Goal: Task Accomplishment & Management: Manage account settings

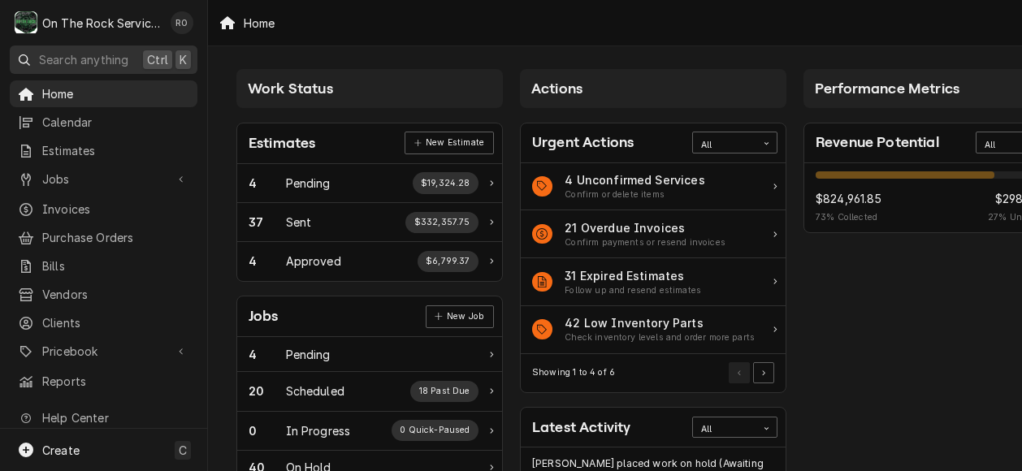
click at [112, 53] on span "Search anything" at bounding box center [83, 59] width 89 height 17
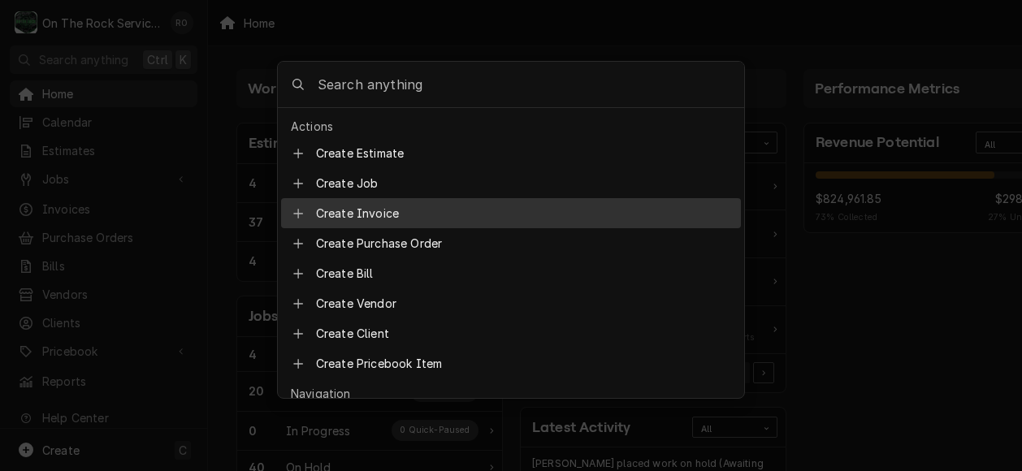
click at [921, 361] on body "O On The Rock Services RO Search anything Ctrl K Home Calendar Estimates Jobs J…" at bounding box center [511, 235] width 1022 height 471
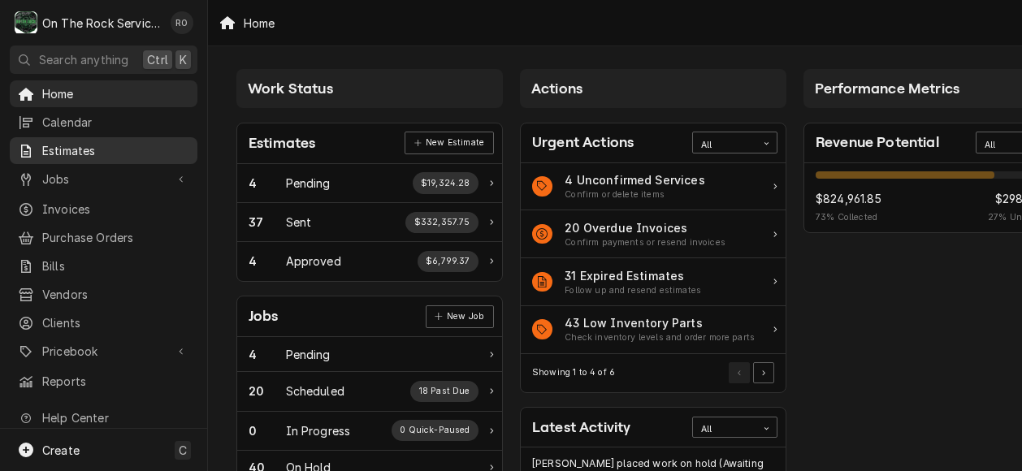
click at [67, 145] on span "Estimates" at bounding box center [115, 150] width 147 height 17
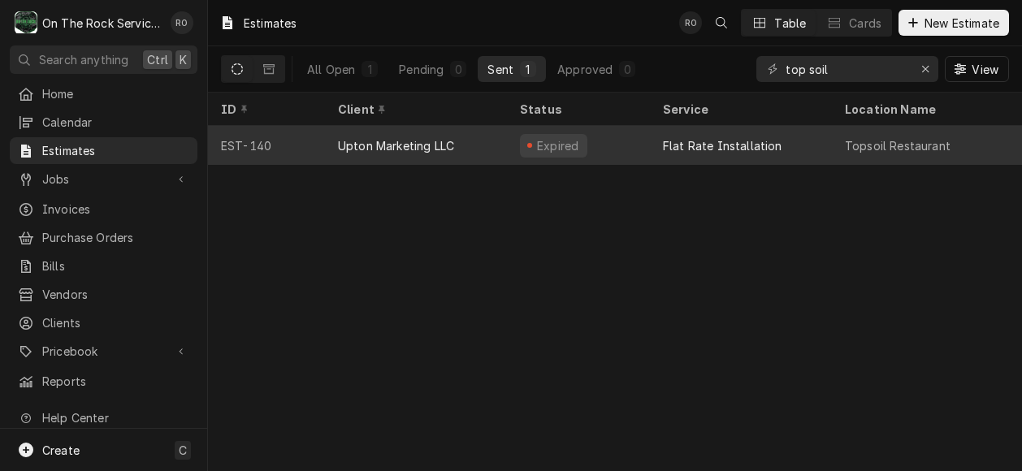
click at [435, 145] on div "Upton Marketing LLC" at bounding box center [396, 145] width 116 height 17
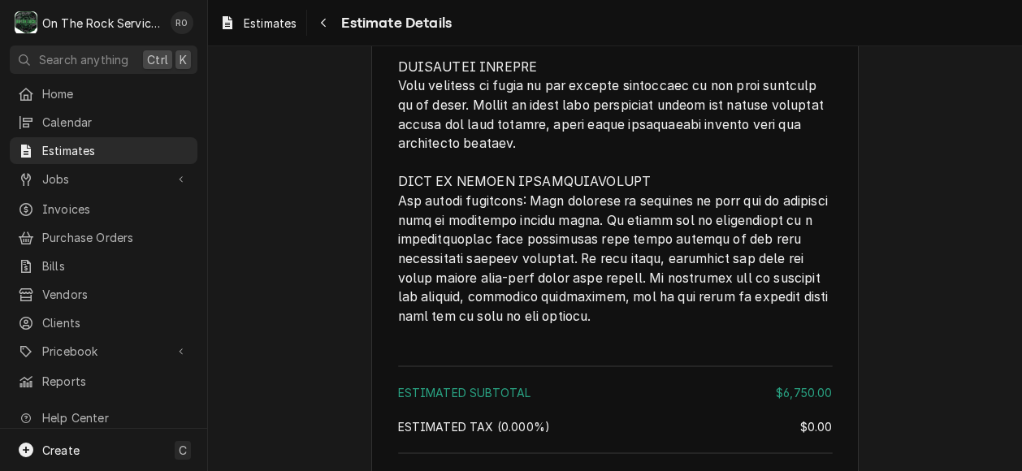
scroll to position [2575, 0]
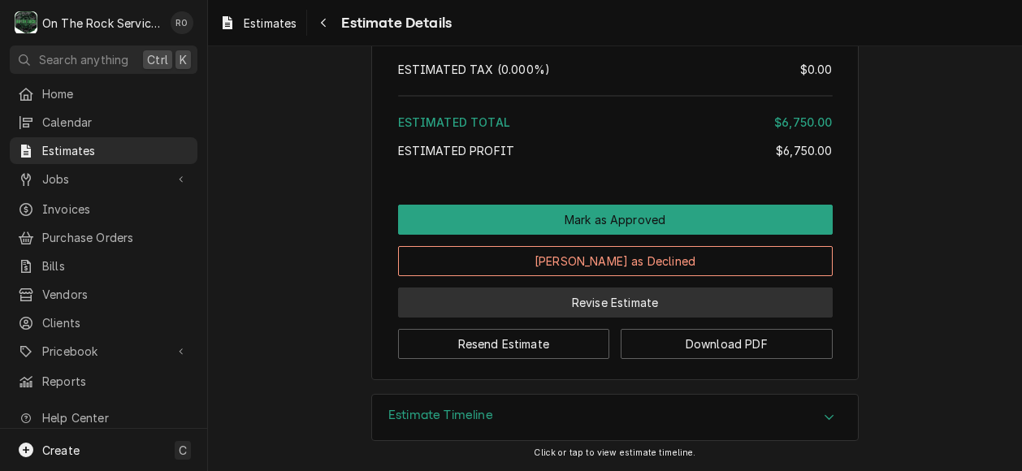
click at [583, 301] on button "Revise Estimate" at bounding box center [615, 302] width 434 height 30
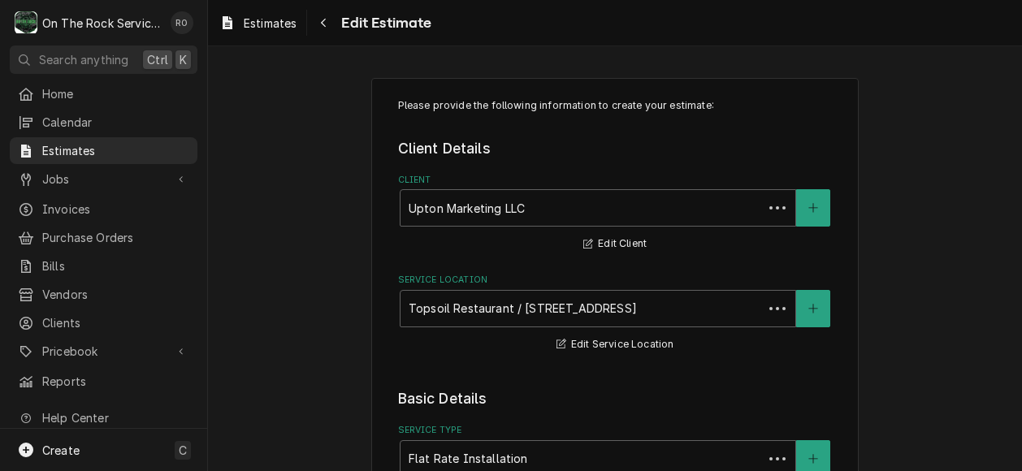
type textarea "x"
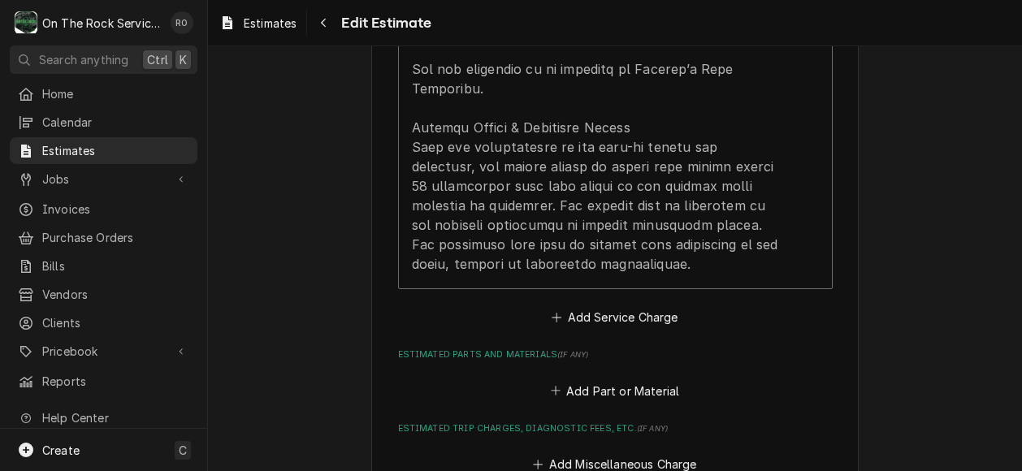
scroll to position [2107, 0]
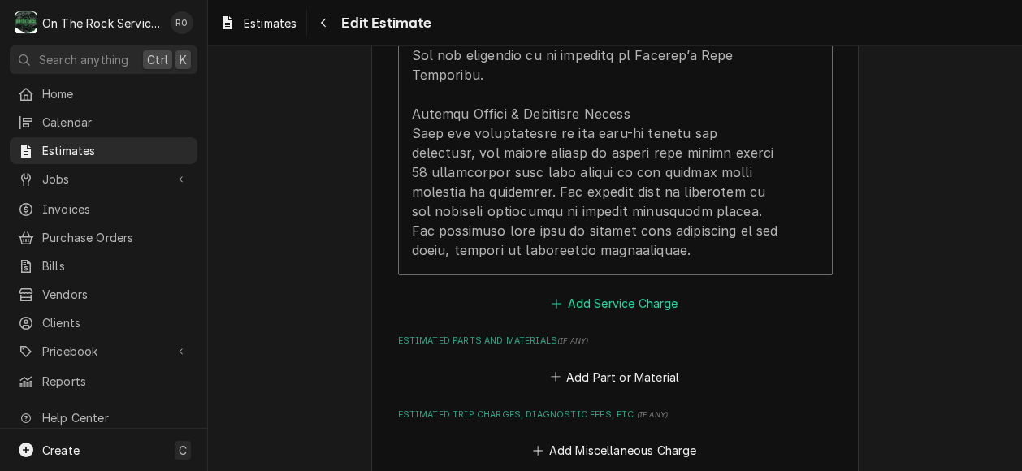
click at [583, 301] on button "Add Service Charge" at bounding box center [615, 303] width 132 height 23
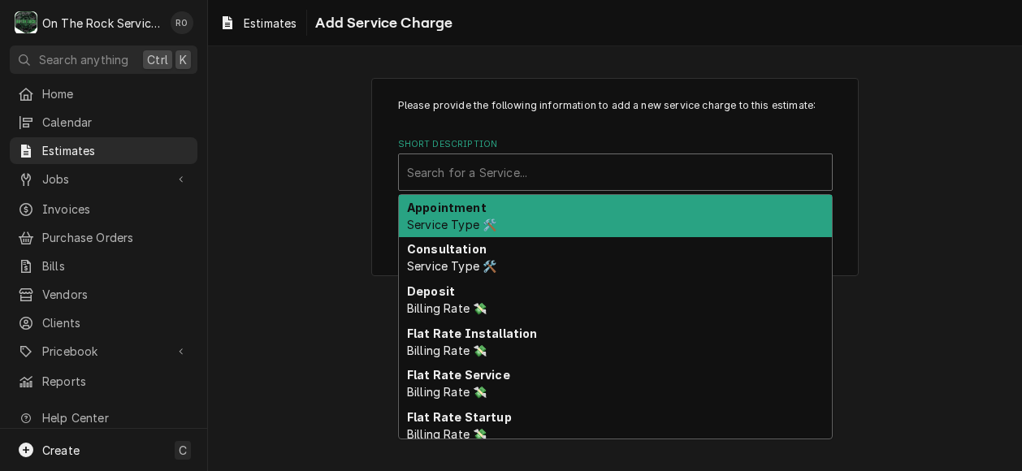
click at [592, 163] on div "Short Description" at bounding box center [615, 172] width 417 height 29
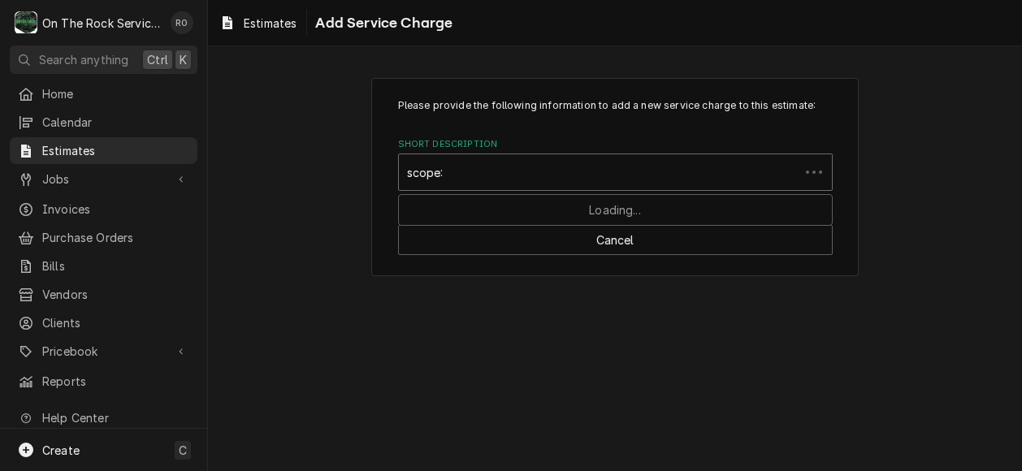
type input "scope"
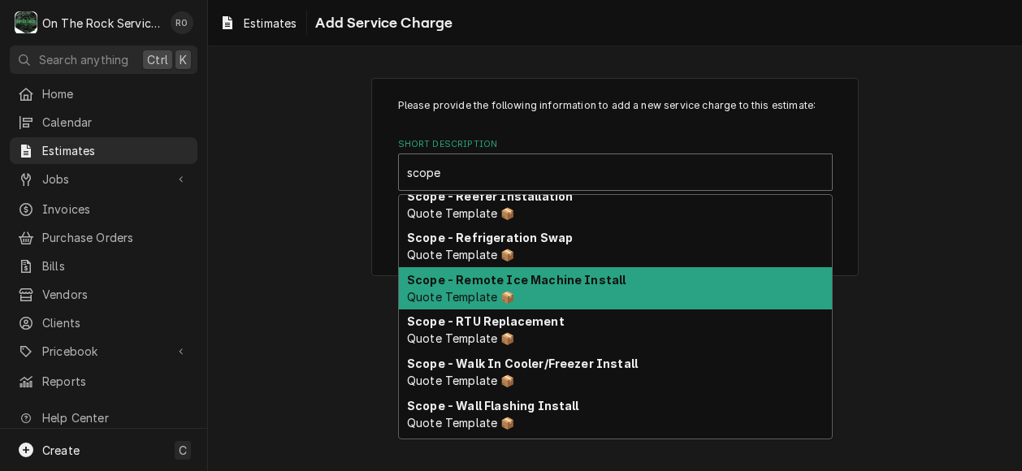
scroll to position [476, 0]
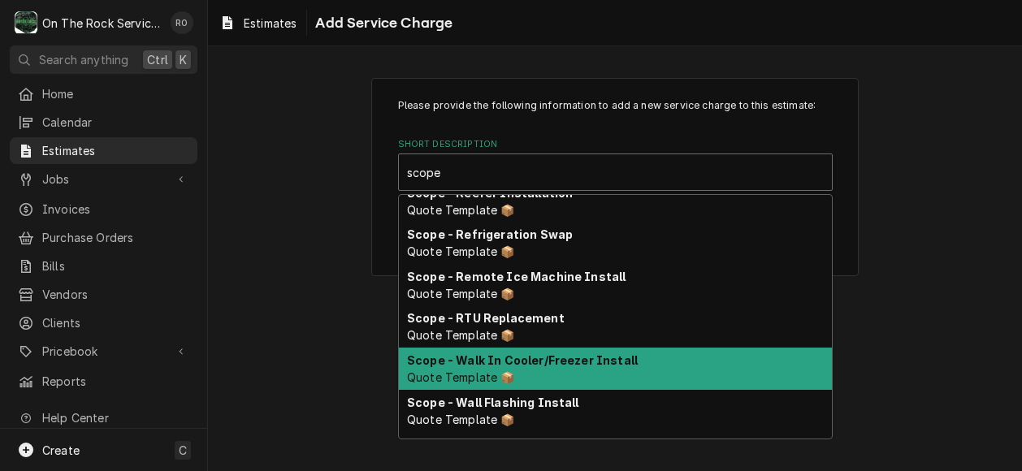
click at [685, 366] on div "Scope - Walk In Cooler/Freezer Install Quote Template 📦" at bounding box center [615, 369] width 433 height 42
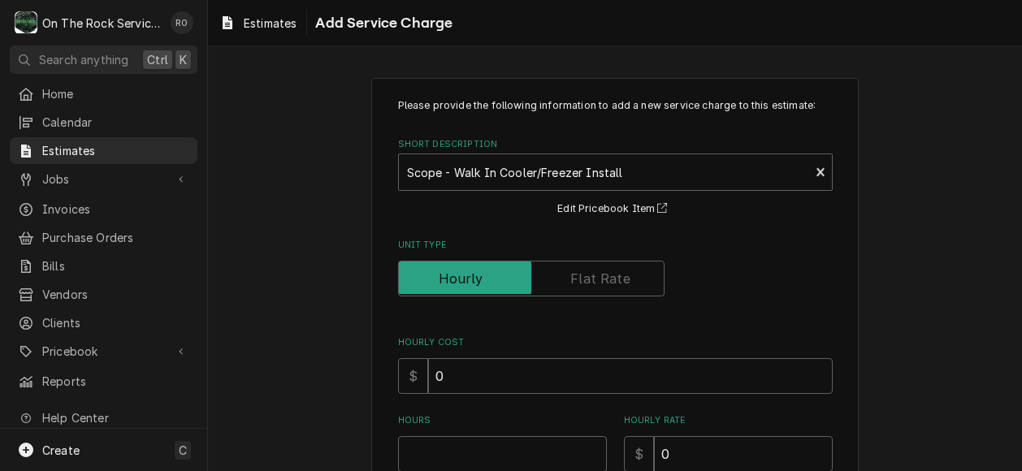
type textarea "x"
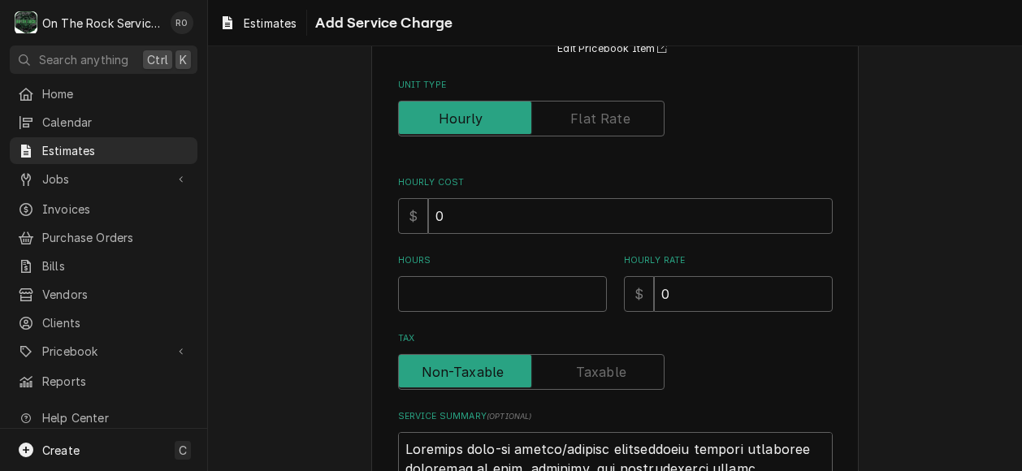
scroll to position [174, 0]
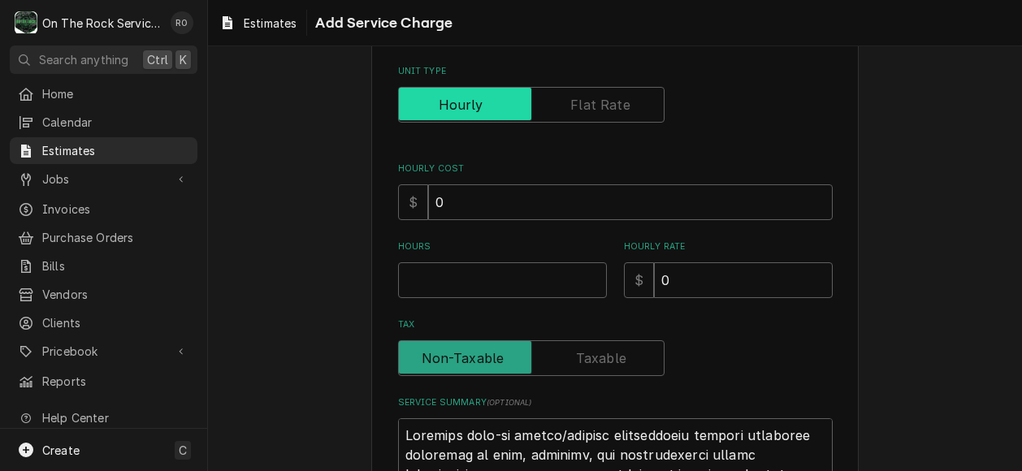
click at [620, 116] on input "Unit Type" at bounding box center [531, 105] width 252 height 36
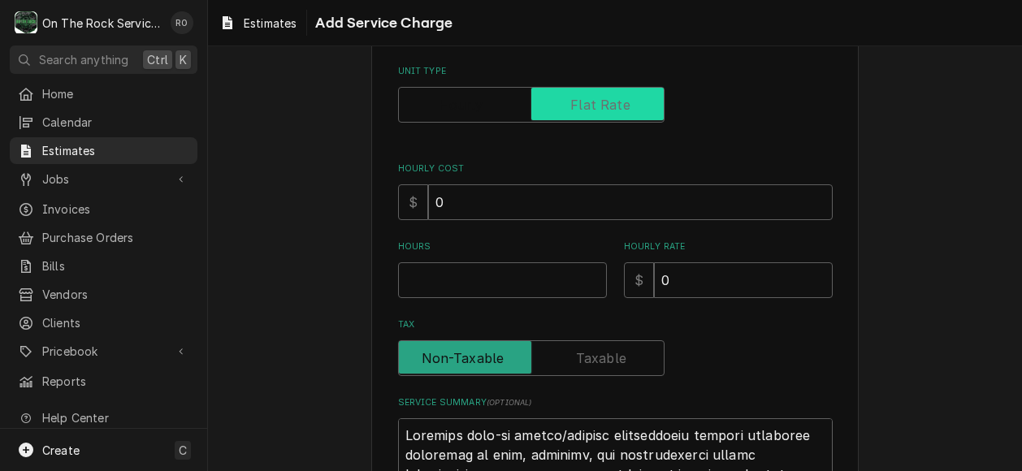
checkbox input "true"
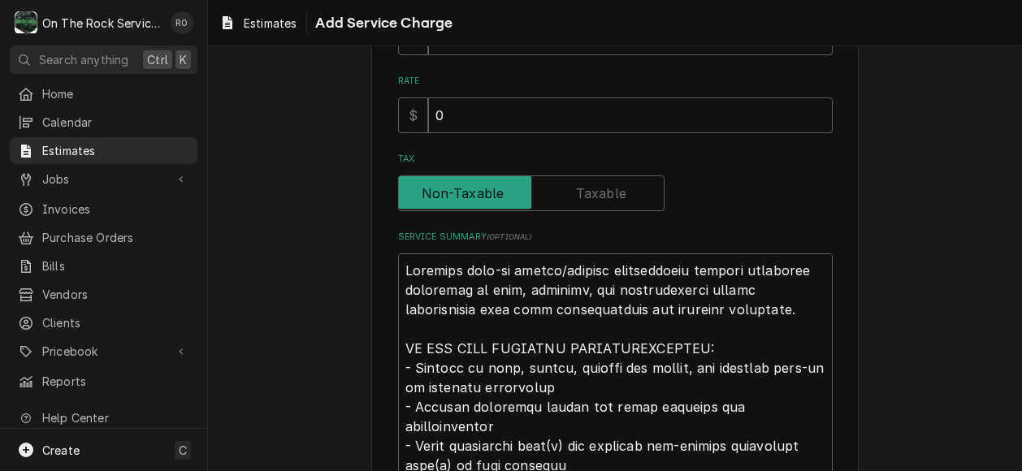
scroll to position [320, 0]
click at [646, 110] on input "0" at bounding box center [630, 115] width 404 height 36
drag, startPoint x: 646, startPoint y: 110, endPoint x: 328, endPoint y: 89, distance: 318.2
click at [328, 89] on div "Please provide the following information to add a new service charge to this es…" at bounding box center [615, 425] width 814 height 1364
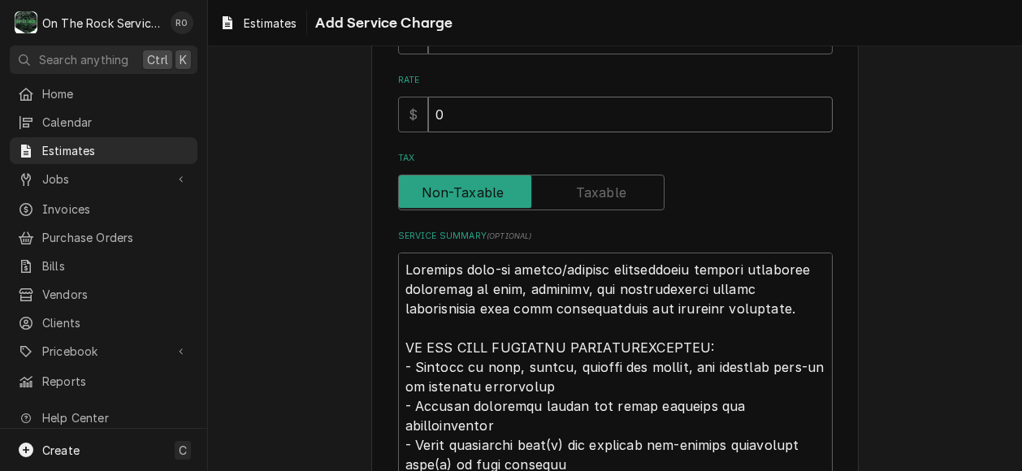
type textarea "x"
type input "8"
type textarea "x"
type input "85"
type textarea "x"
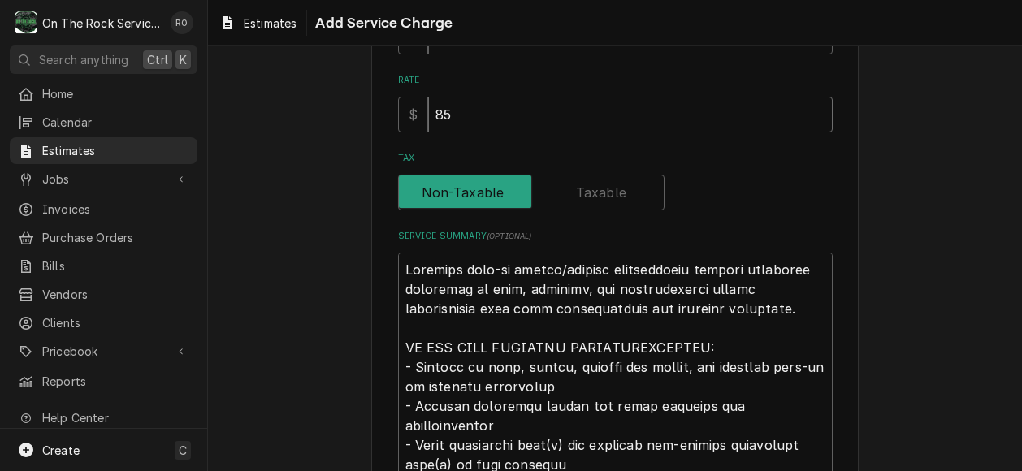
type input "850"
type textarea "x"
type input "8500"
type textarea "x"
type input "8500"
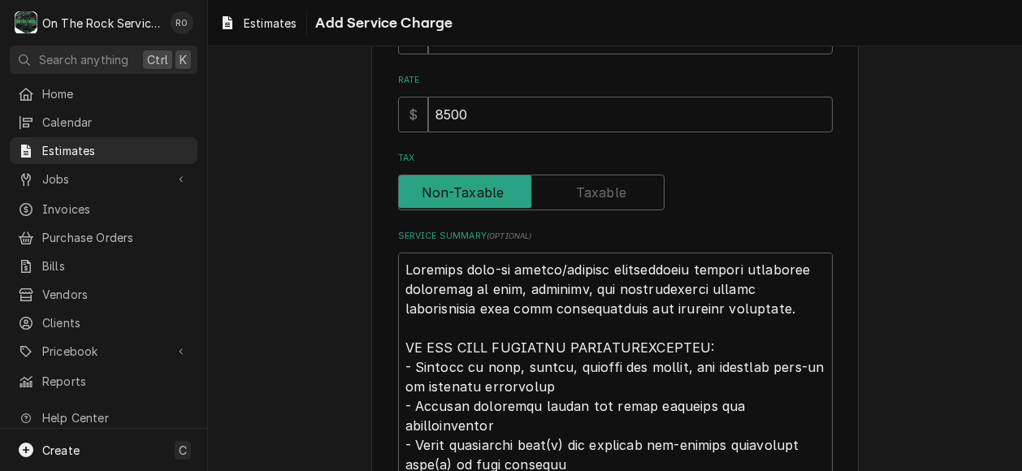
click at [752, 173] on div "Tax" at bounding box center [615, 181] width 434 height 58
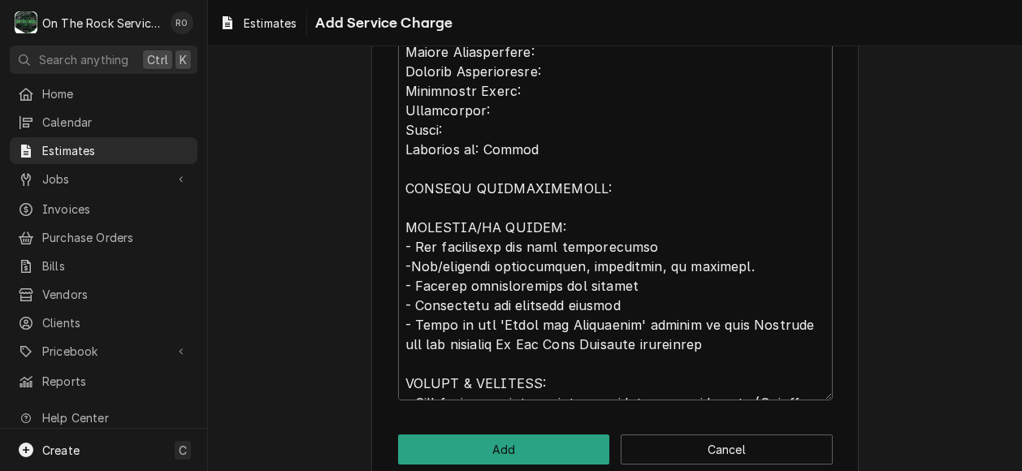
scroll to position [957, 0]
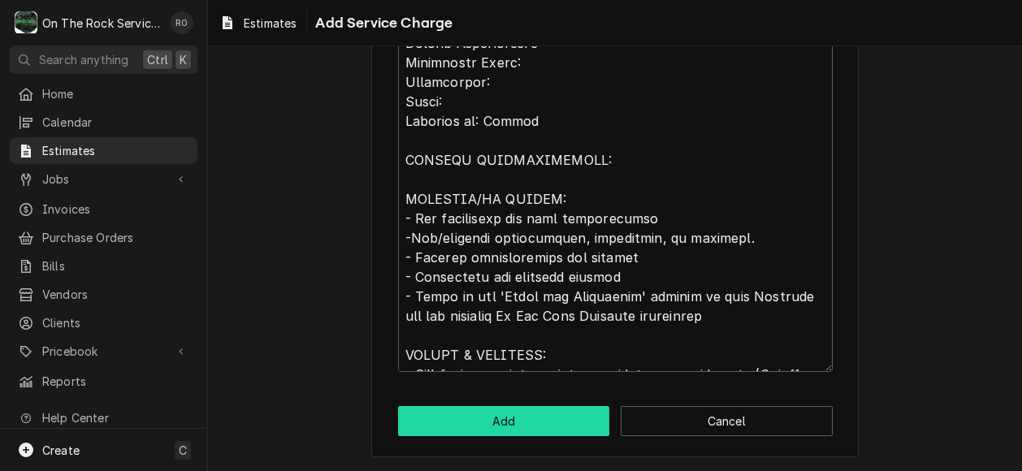
click at [491, 433] on button "Add" at bounding box center [504, 421] width 212 height 30
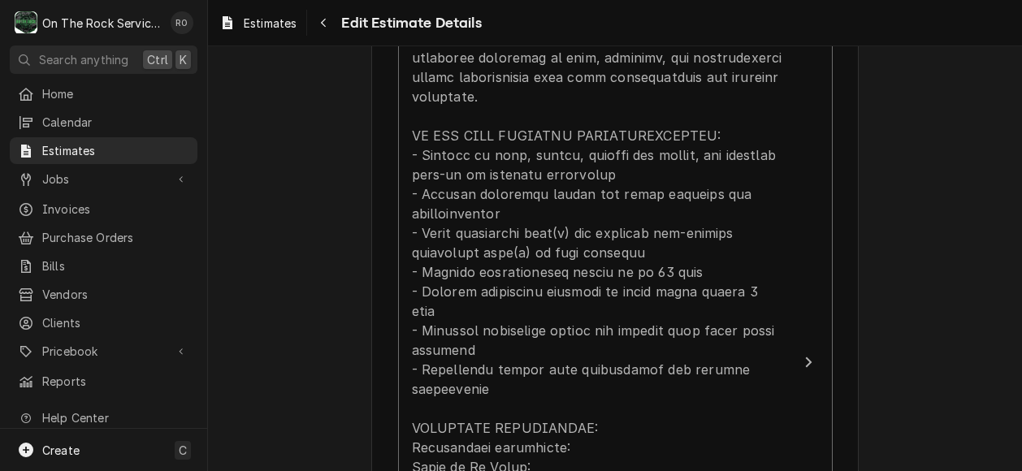
scroll to position [2571, 0]
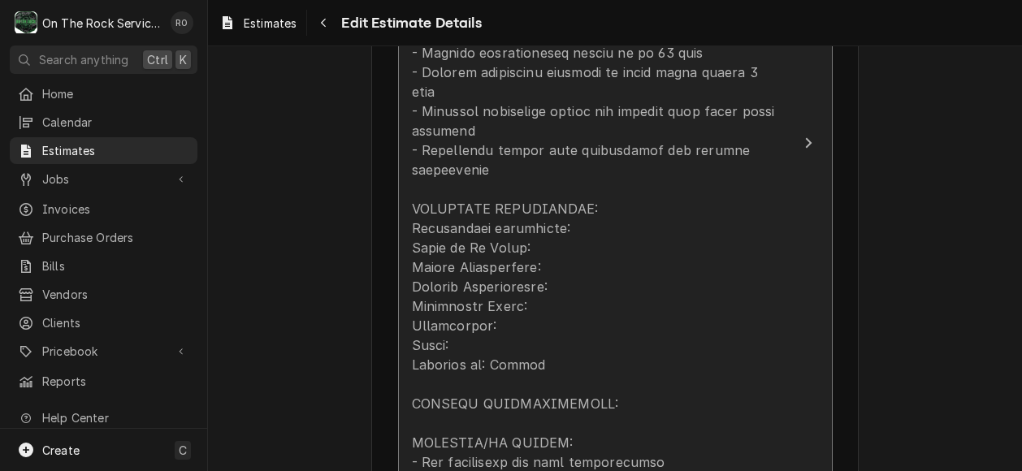
click at [757, 139] on div "Update Line Item" at bounding box center [598, 228] width 373 height 838
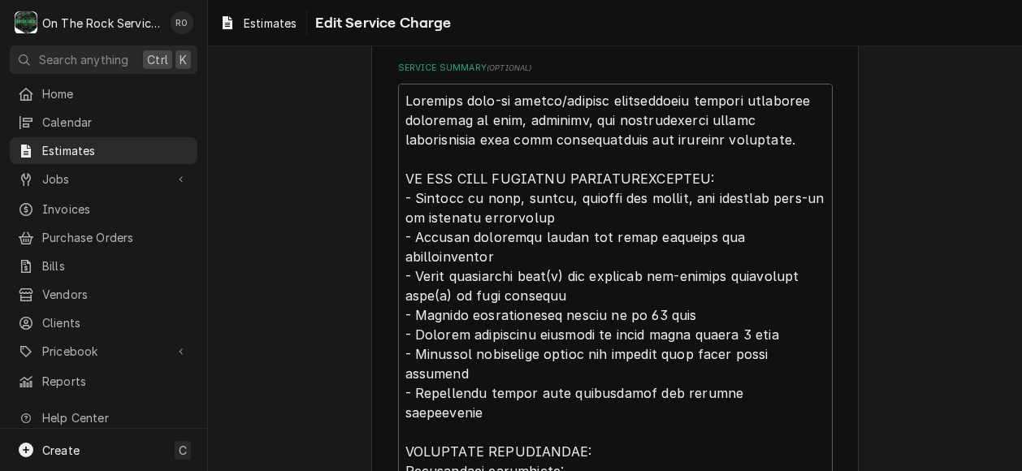
type textarea "x"
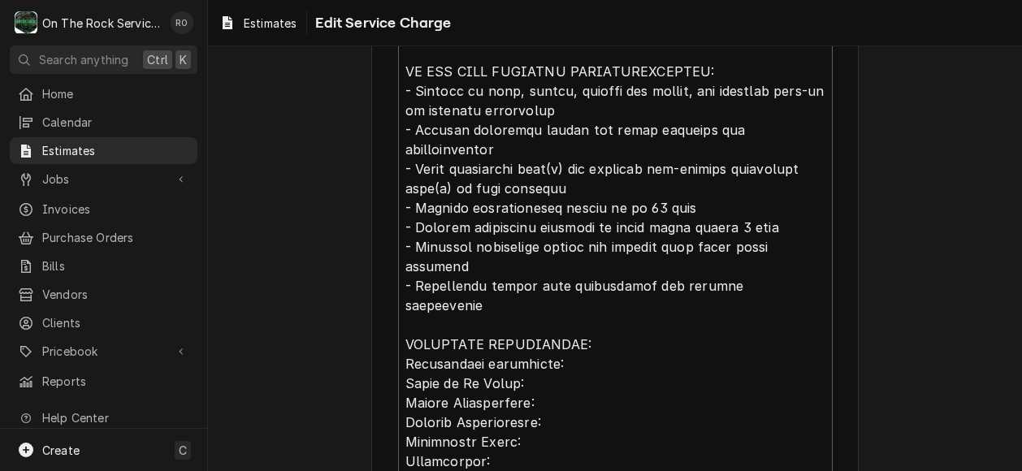
scroll to position [598, 0]
drag, startPoint x: 650, startPoint y: 149, endPoint x: 765, endPoint y: 158, distance: 115.7
click at [765, 158] on textarea "Service Summary ( optional )" at bounding box center [615, 353] width 434 height 756
type textarea "Complete walk-in cooler/freezer installation service including receiving on sit…"
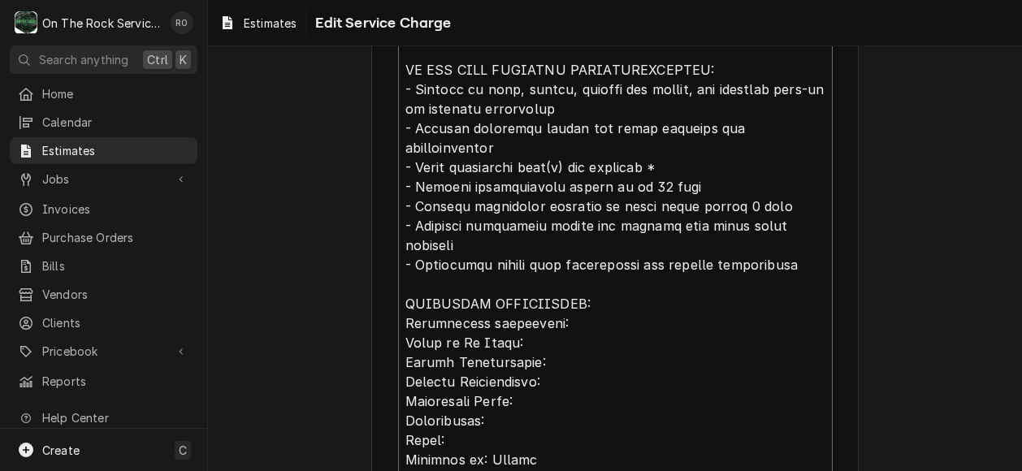
type textarea "x"
type textarea "Complete walk-in cooler/freezer installation service including receiving on sit…"
type textarea "x"
type textarea "Complete walk-in cooler/freezer installation service including receiving on sit…"
type textarea "x"
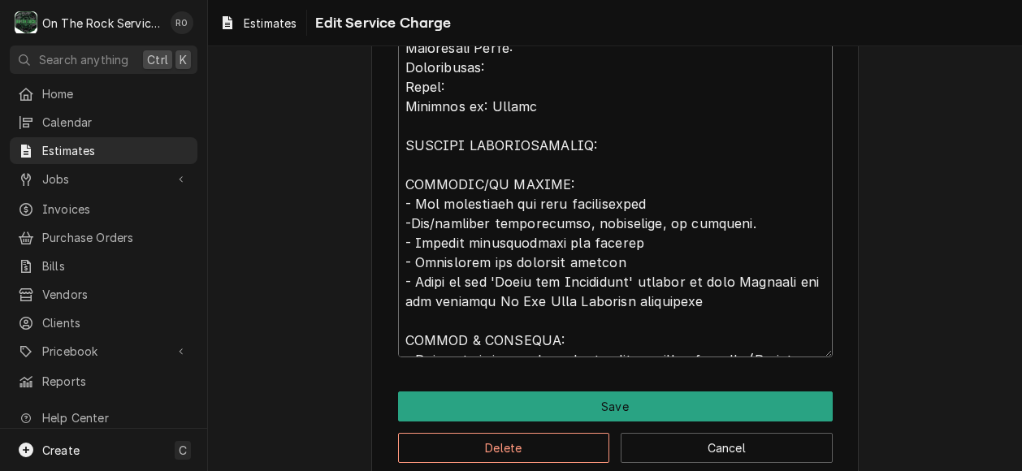
scroll to position [979, 0]
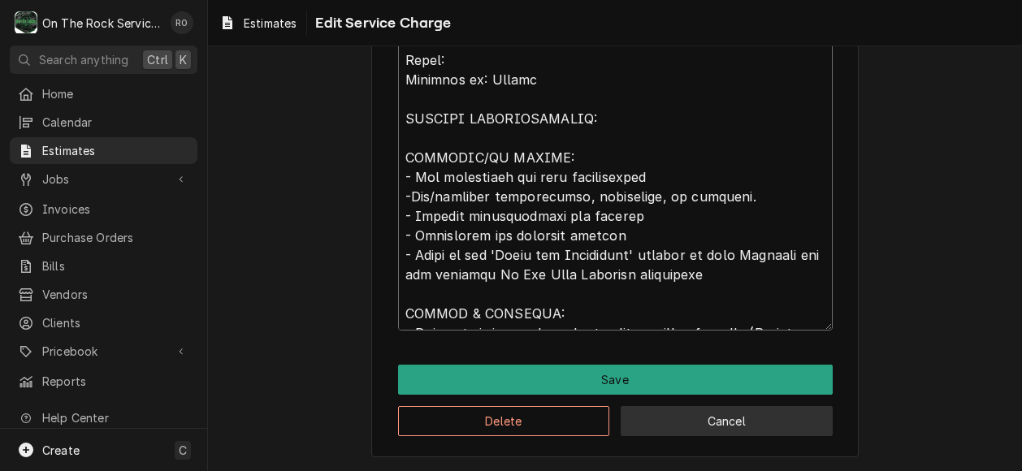
type textarea "Complete walk-in cooler/freezer installation service including receiving on sit…"
click at [721, 417] on button "Cancel" at bounding box center [726, 421] width 212 height 30
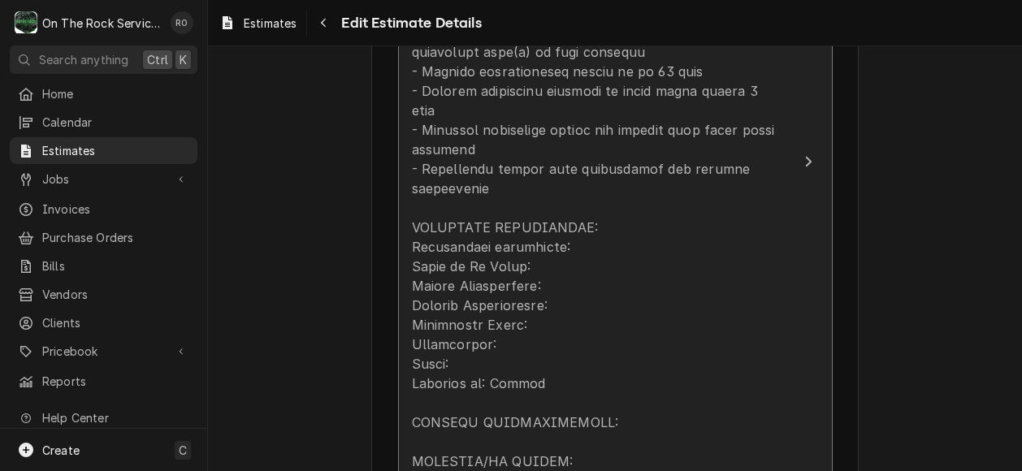
click at [715, 415] on div "Update Line Item" at bounding box center [598, 247] width 373 height 838
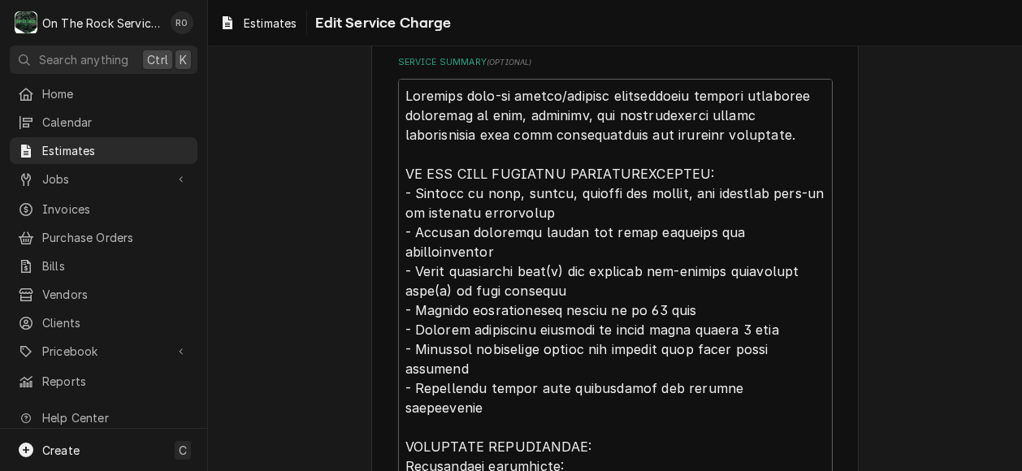
scroll to position [19, 0]
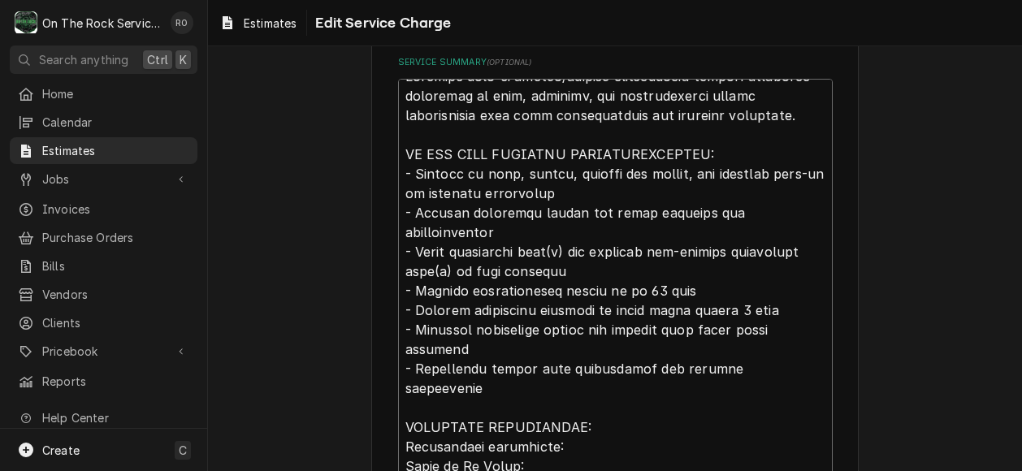
drag, startPoint x: 646, startPoint y: 234, endPoint x: 721, endPoint y: 235, distance: 74.7
click at [721, 235] on textarea "Service Summary ( optional )" at bounding box center [615, 457] width 434 height 756
type textarea "x"
type textarea "Complete walk-in cooler/freezer installation service including receiving on sit…"
drag, startPoint x: 426, startPoint y: 242, endPoint x: 402, endPoint y: 244, distance: 23.7
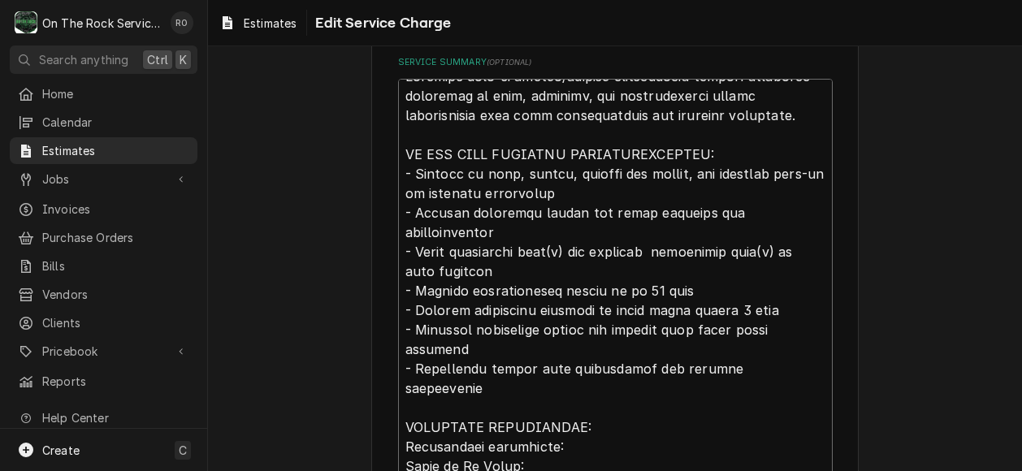
click at [402, 244] on textarea "Service Summary ( optional )" at bounding box center [615, 457] width 434 height 756
drag, startPoint x: 400, startPoint y: 249, endPoint x: 426, endPoint y: 243, distance: 26.6
click at [426, 243] on textarea "Service Summary ( optional )" at bounding box center [615, 457] width 434 height 756
type textarea "x"
type textarea "Complete walk-in cooler/freezer installation service including receiving on sit…"
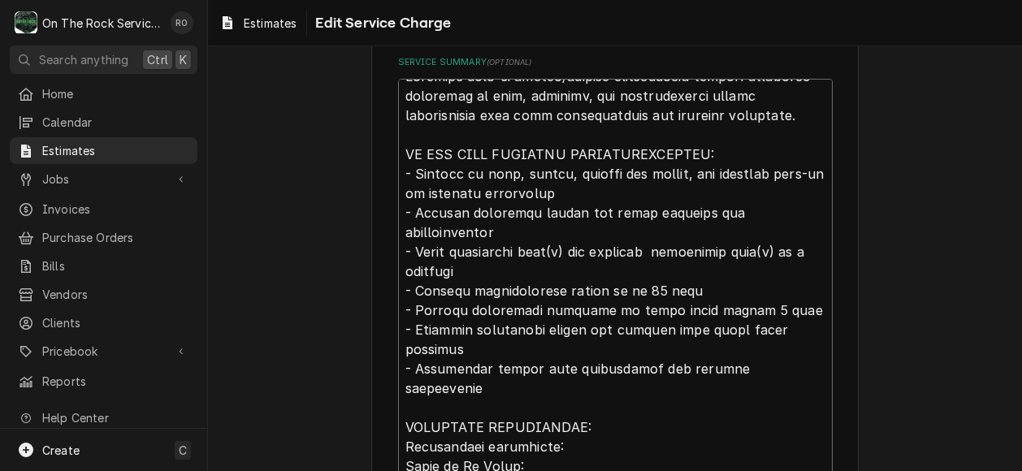
type textarea "x"
type textarea "Complete walk-in cooler/freezer installation service including receiving on sit…"
type textarea "x"
type textarea "Complete walk-in cooler/freezer installation service including receiving on sit…"
type textarea "x"
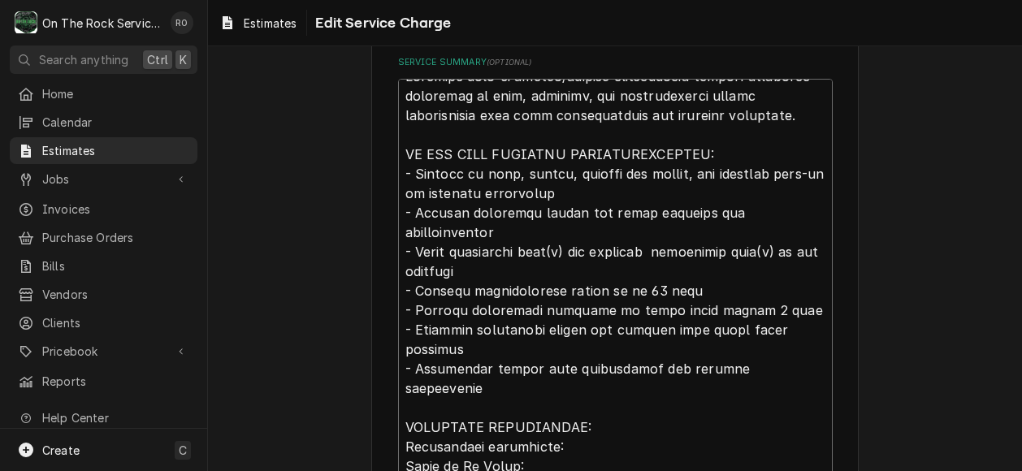
type textarea "Complete walk-in cooler/freezer installation service including receiving on sit…"
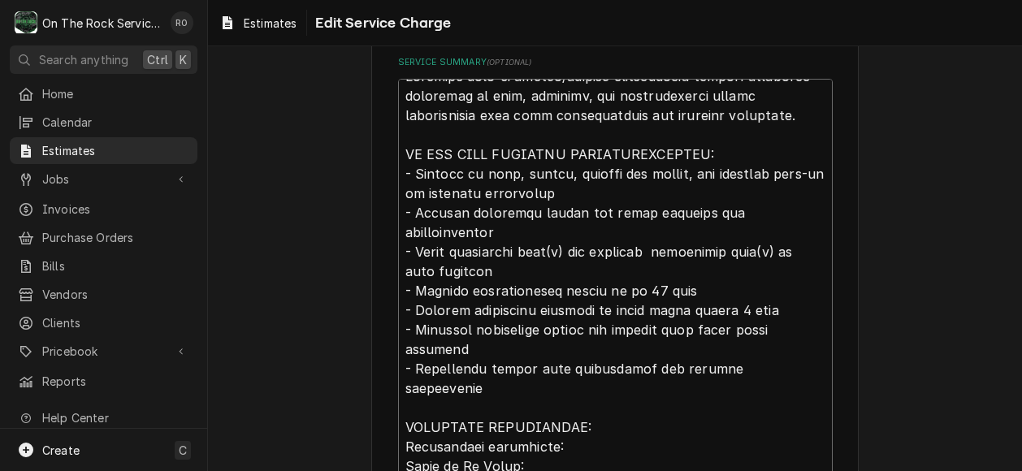
click at [546, 240] on textarea "Service Summary ( optional )" at bounding box center [615, 457] width 434 height 756
click at [514, 247] on textarea "Service Summary ( optional )" at bounding box center [615, 457] width 434 height 756
type textarea "x"
type textarea "Complete walk-in cooler/freezer installation service including receiving on sit…"
type textarea "x"
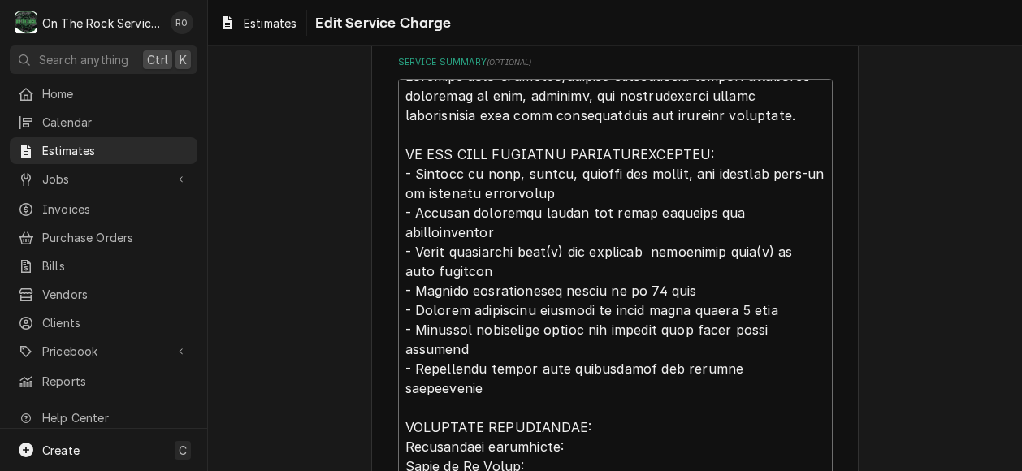
type textarea "Complete walk-in cooler/freezer installation service including receiving on sit…"
type textarea "x"
type textarea "Complete walk-in cooler/freezer installation service including receiving on sit…"
type textarea "x"
type textarea "Complete walk-in cooler/freezer installation service including receiving on sit…"
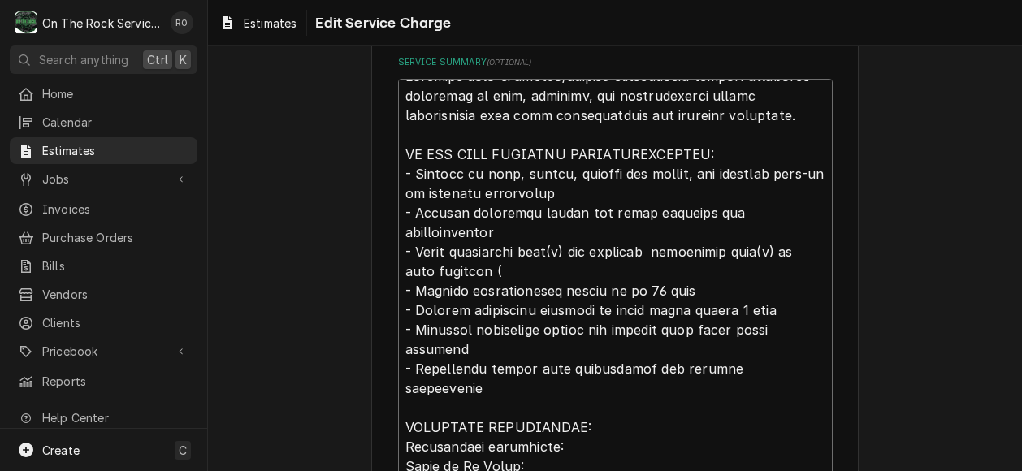
type textarea "x"
type textarea "Complete walk-in cooler/freezer installation service including receiving on sit…"
type textarea "x"
type textarea "Complete walk-in cooler/freezer installation service including receiving on sit…"
type textarea "x"
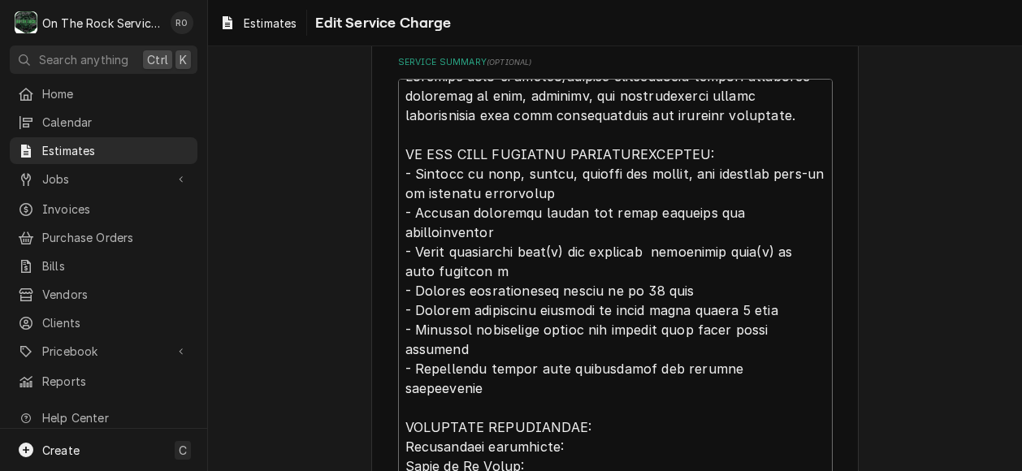
type textarea "Complete walk-in cooler/freezer installation service including receiving on sit…"
type textarea "x"
type textarea "Complete walk-in cooler/freezer installation service including receiving on sit…"
type textarea "x"
type textarea "Complete walk-in cooler/freezer installation service including receiving on sit…"
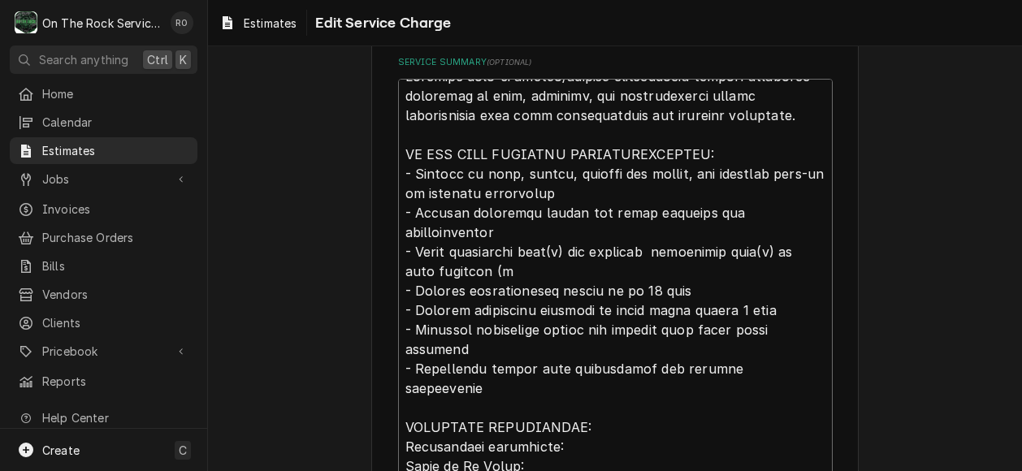
type textarea "x"
type textarea "Complete walk-in cooler/freezer installation service including receiving on sit…"
type textarea "x"
type textarea "Complete walk-in cooler/freezer installation service including receiving on sit…"
type textarea "x"
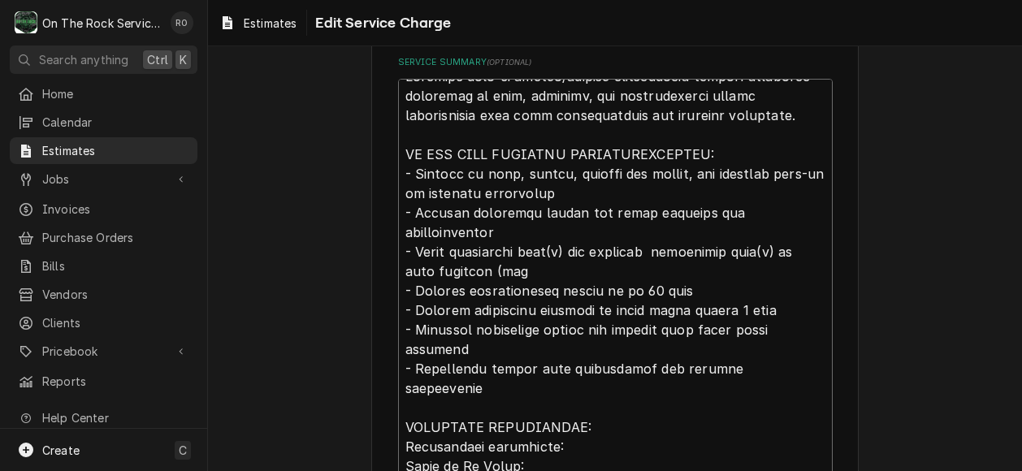
type textarea "Complete walk-in cooler/freezer installation service including receiving on sit…"
type textarea "x"
type textarea "Complete walk-in cooler/freezer installation service including receiving on sit…"
type textarea "x"
type textarea "Complete walk-in cooler/freezer installation service including receiving on sit…"
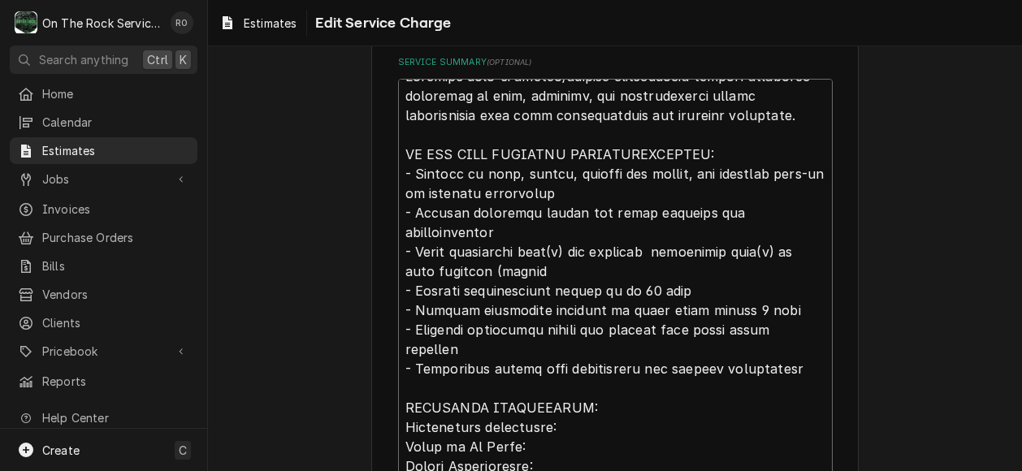
type textarea "x"
type textarea "Complete walk-in cooler/freezer installation service including receiving on sit…"
type textarea "x"
type textarea "Complete walk-in cooler/freezer installation service including receiving on sit…"
type textarea "x"
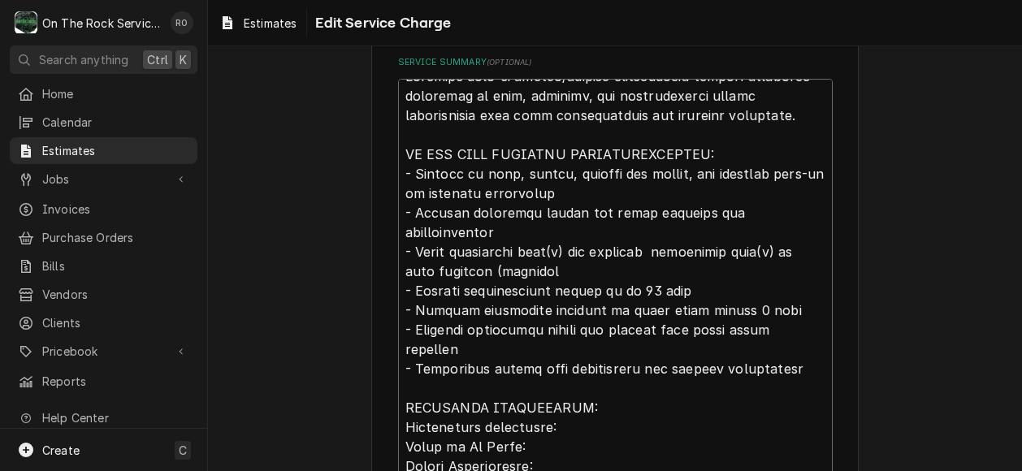
type textarea "Complete walk-in cooler/freezer installation service including receiving on sit…"
type textarea "x"
type textarea "Complete walk-in cooler/freezer installation service including receiving on sit…"
type textarea "x"
type textarea "Complete walk-in cooler/freezer installation service including receiving on sit…"
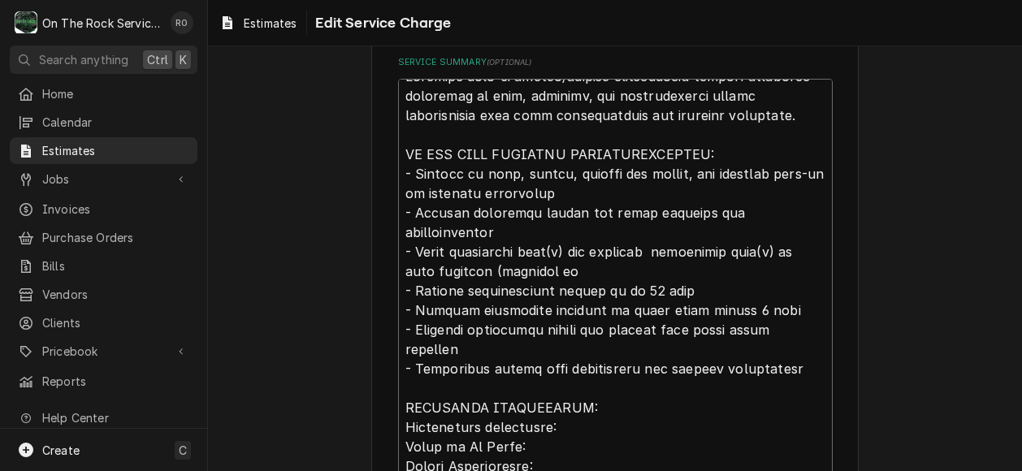
type textarea "x"
type textarea "Complete walk-in cooler/freezer installation service including receiving on sit…"
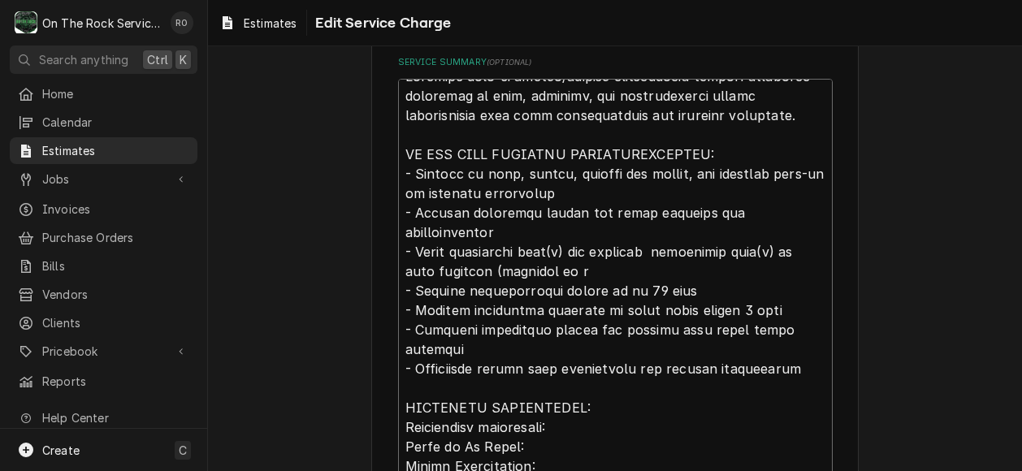
type textarea "x"
type textarea "Complete walk-in cooler/freezer installation service including receiving on sit…"
type textarea "x"
type textarea "Complete walk-in cooler/freezer installation service including receiving on sit…"
type textarea "x"
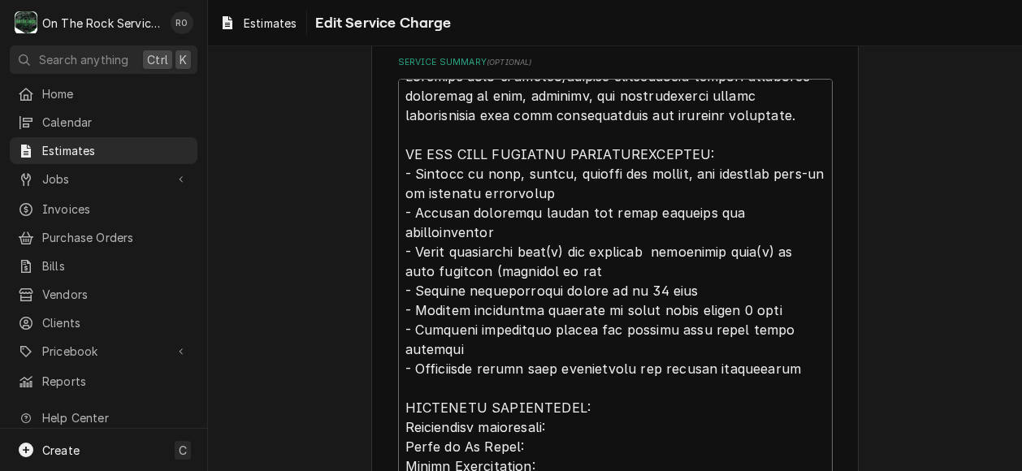
type textarea "Complete walk-in cooler/freezer installation service including receiving on sit…"
type textarea "x"
type textarea "Complete walk-in cooler/freezer installation service including receiving on sit…"
type textarea "x"
type textarea "Complete walk-in cooler/freezer installation service including receiving on sit…"
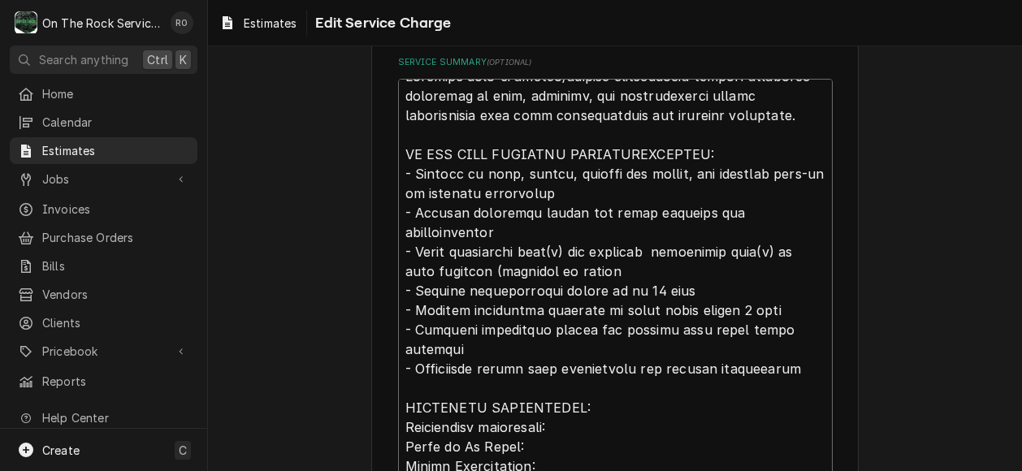
type textarea "x"
type textarea "Complete walk-in cooler/freezer installation service including receiving on sit…"
type textarea "x"
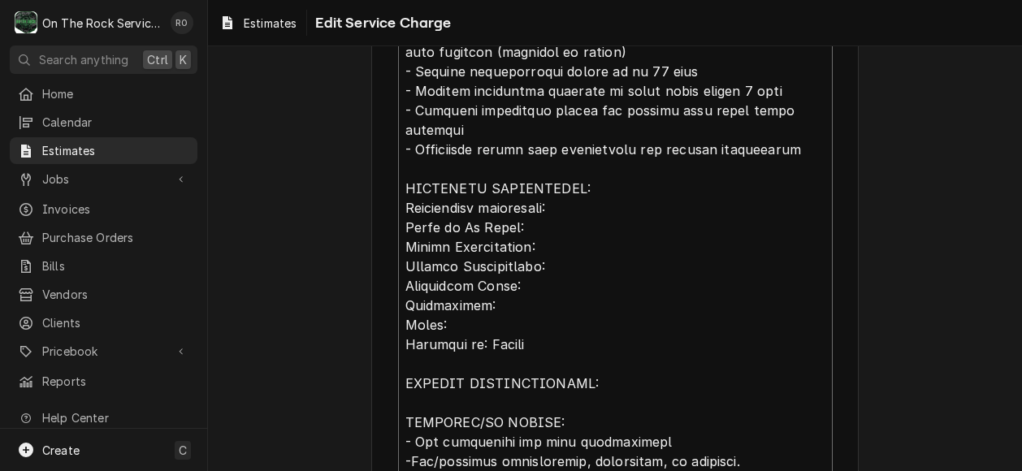
scroll to position [714, 0]
click at [579, 181] on textarea "Service Summary ( optional )" at bounding box center [615, 237] width 434 height 756
type textarea "Complete walk-in cooler/freezer installation service including receiving on sit…"
type textarea "x"
type textarea "Complete walk-in cooler/freezer installation service including receiving on sit…"
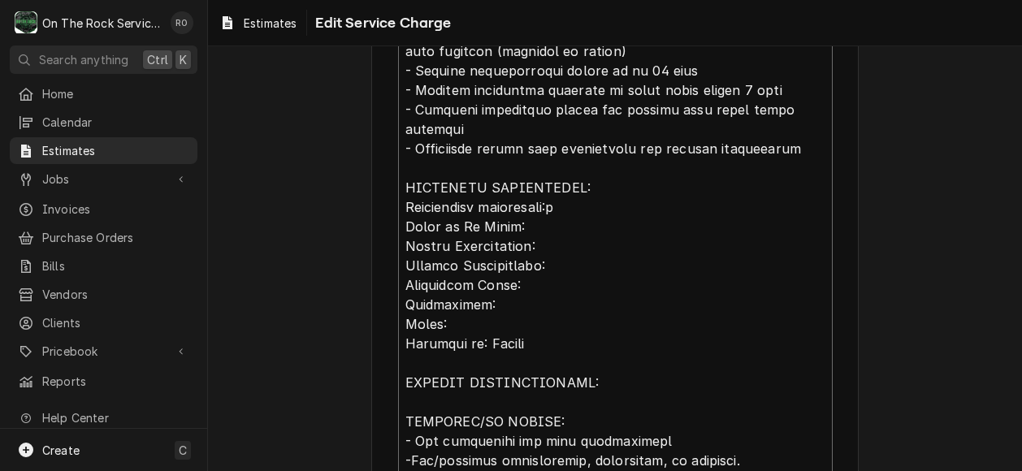
type textarea "x"
type textarea "Complete walk-in cooler/freezer installation service including receiving on sit…"
type textarea "x"
type textarea "Complete walk-in cooler/freezer installation service including receiving on sit…"
type textarea "x"
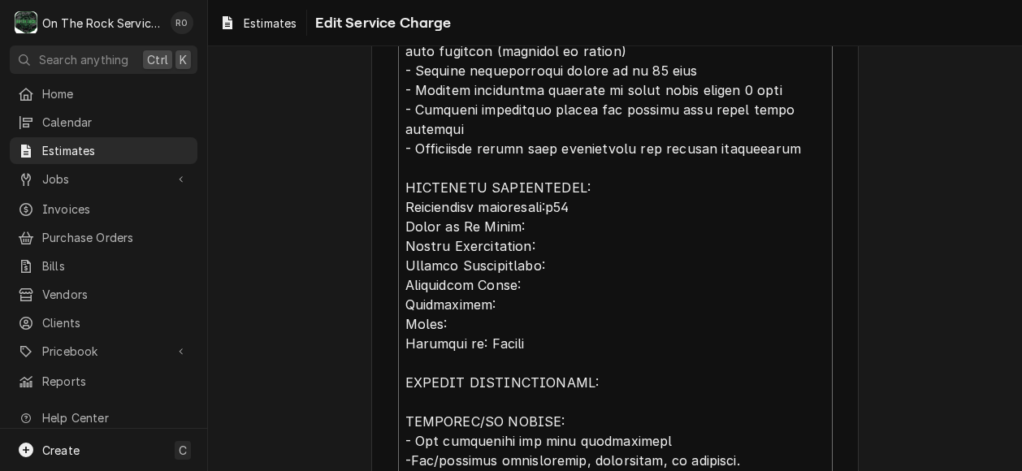
type textarea "Complete walk-in cooler/freezer installation service including receiving on sit…"
type textarea "x"
type textarea "Complete walk-in cooler/freezer installation service including receiving on sit…"
type textarea "x"
type textarea "Complete walk-in cooler/freezer installation service including receiving on sit…"
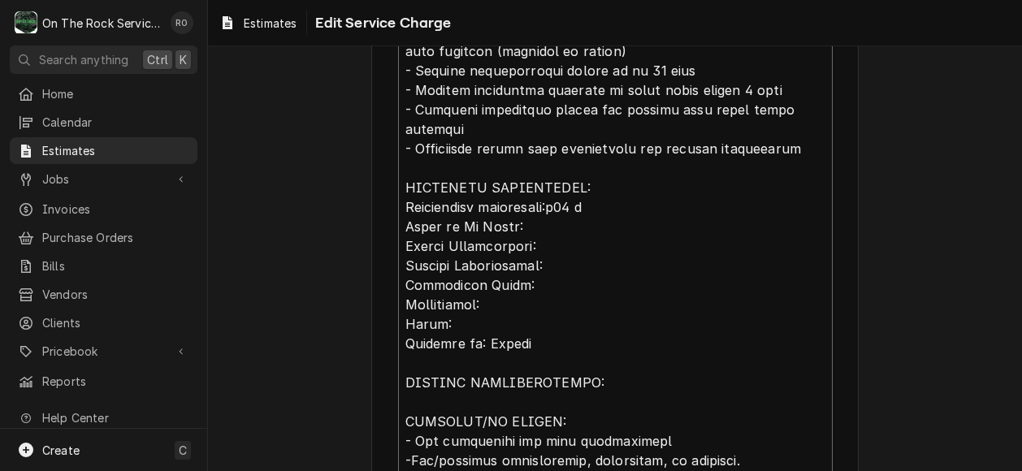
type textarea "x"
type textarea "Complete walk-in cooler/freezer installation service including receiving on sit…"
type textarea "x"
type textarea "Complete walk-in cooler/freezer installation service including receiving on sit…"
type textarea "x"
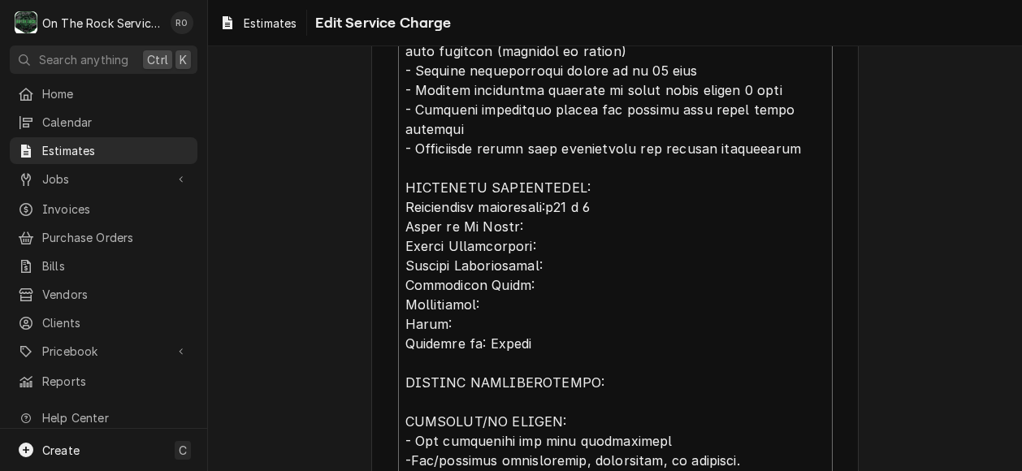
type textarea "Complete walk-in cooler/freezer installation service including receiving on sit…"
type textarea "x"
type textarea "Complete walk-in cooler/freezer installation service including receiving on sit…"
type textarea "x"
type textarea "Complete walk-in cooler/freezer installation service including receiving on sit…"
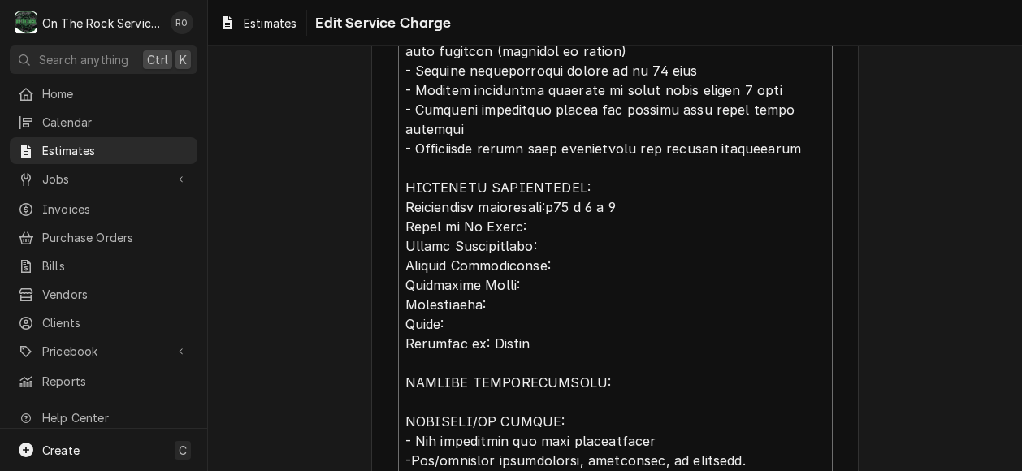
click at [568, 184] on textarea "Service Summary ( optional )" at bounding box center [615, 237] width 434 height 756
type textarea "x"
type textarea "Complete walk-in cooler/freezer installation service including receiving on sit…"
type textarea "x"
type textarea "Complete walk-in cooler/freezer installation service including receiving on sit…"
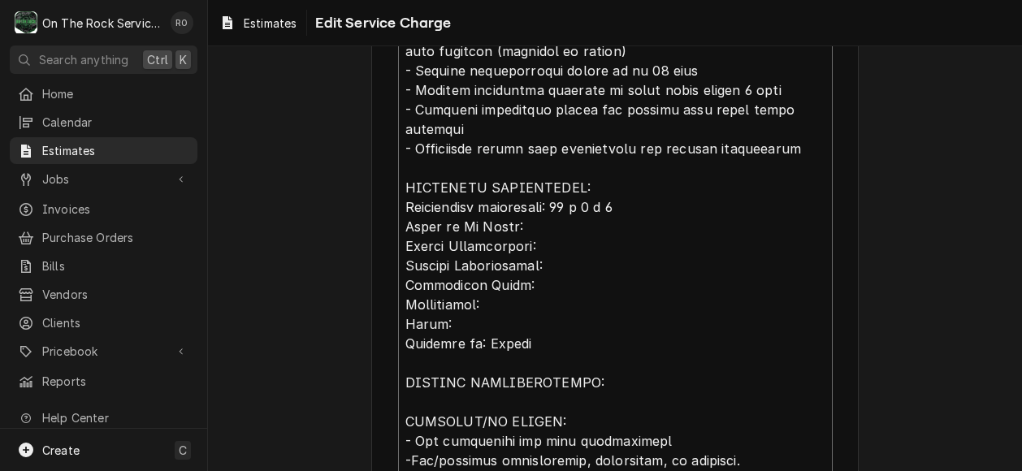
click at [551, 208] on textarea "Service Summary ( optional )" at bounding box center [615, 237] width 434 height 756
type textarea "x"
type textarea "Complete walk-in cooler/freezer installation service including receiving on sit…"
type textarea "x"
type textarea "Complete walk-in cooler/freezer installation service including receiving on sit…"
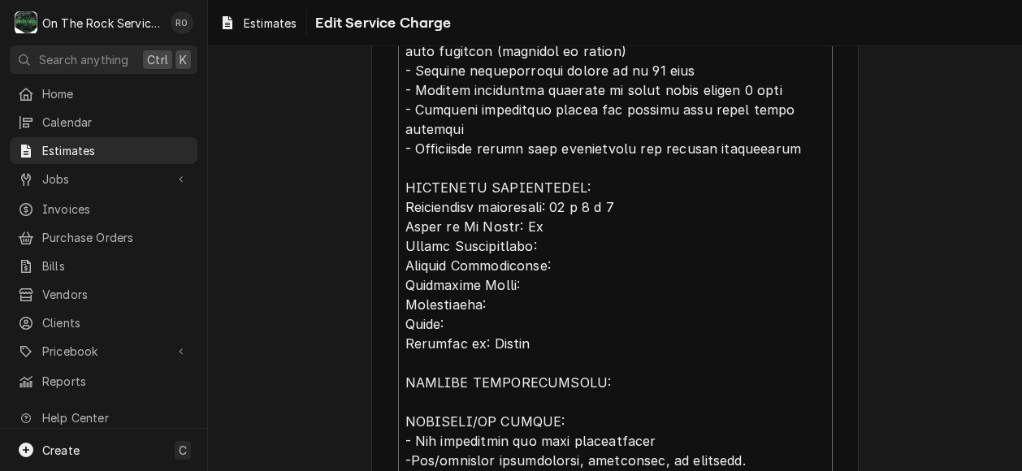
type textarea "x"
type textarea "Complete walk-in cooler/freezer installation service including receiving on sit…"
type textarea "x"
type textarea "Complete walk-in cooler/freezer installation service including receiving on sit…"
type textarea "x"
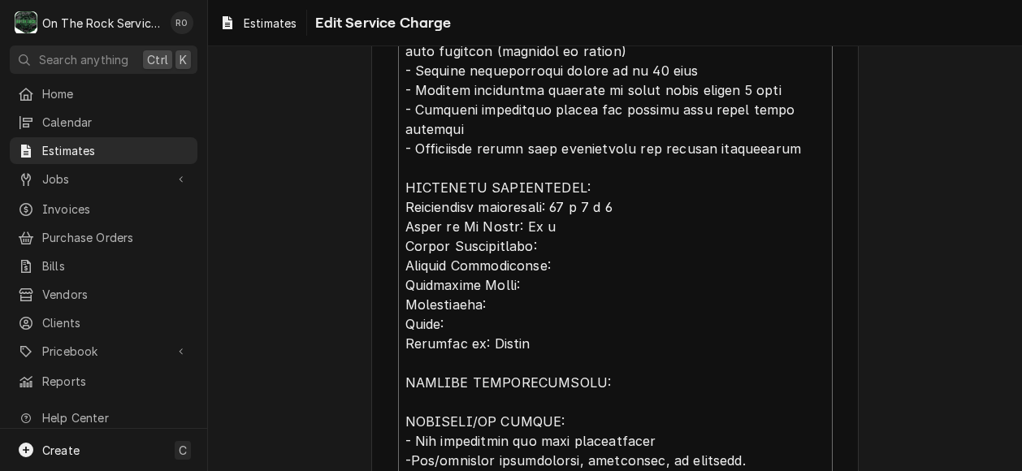
type textarea "Complete walk-in cooler/freezer installation service including receiving on sit…"
type textarea "x"
type textarea "Complete walk-in cooler/freezer installation service including receiving on sit…"
type textarea "x"
type textarea "Complete walk-in cooler/freezer installation service including receiving on sit…"
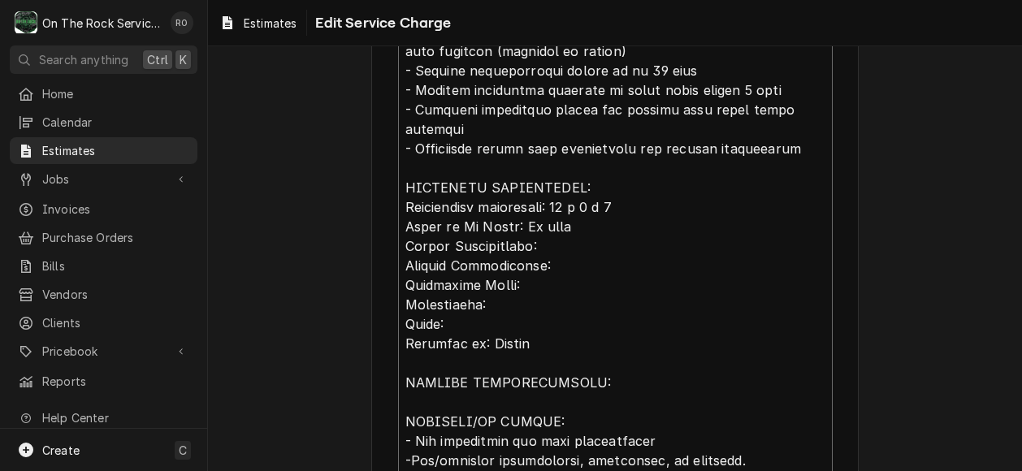
type textarea "x"
type textarea "Complete walk-in cooler/freezer installation service including receiving on sit…"
type textarea "x"
type textarea "Complete walk-in cooler/freezer installation service including receiving on sit…"
click at [551, 215] on textarea "Service Summary ( optional )" at bounding box center [615, 237] width 434 height 756
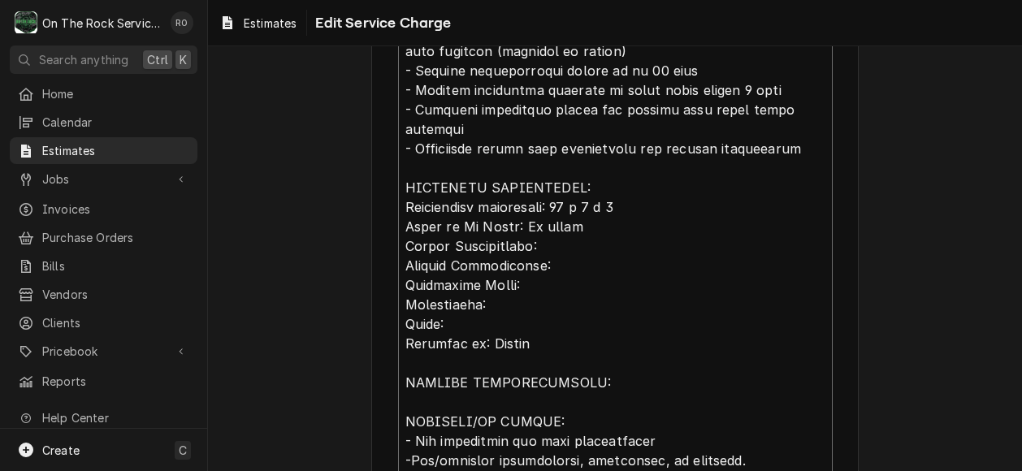
click at [551, 227] on textarea "Service Summary ( optional )" at bounding box center [615, 237] width 434 height 756
type textarea "x"
type textarea "Complete walk-in cooler/freezer installation service including receiving on sit…"
type textarea "x"
type textarea "Complete walk-in cooler/freezer installation service including receiving on sit…"
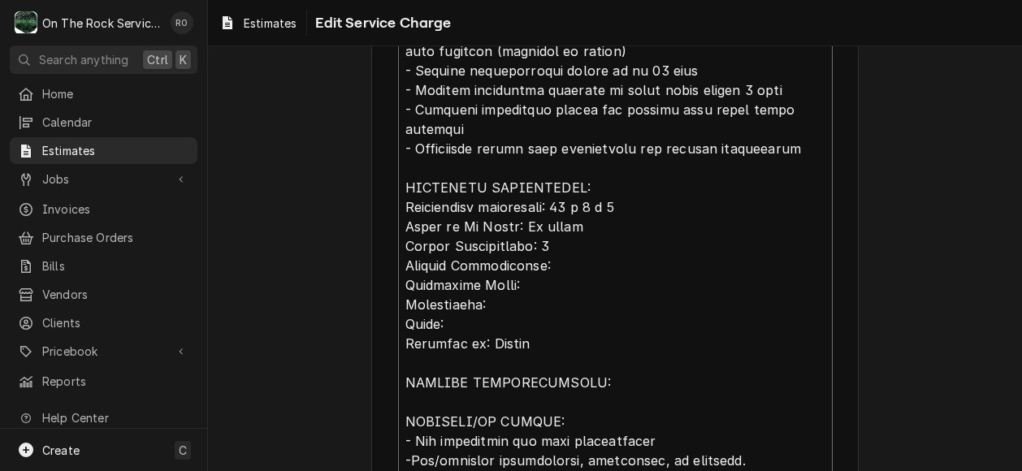
type textarea "x"
type textarea "Complete walk-in cooler/freezer installation service including receiving on sit…"
click at [558, 249] on textarea "Service Summary ( optional )" at bounding box center [615, 237] width 434 height 756
type textarea "x"
type textarea "Complete walk-in cooler/freezer installation service including receiving on sit…"
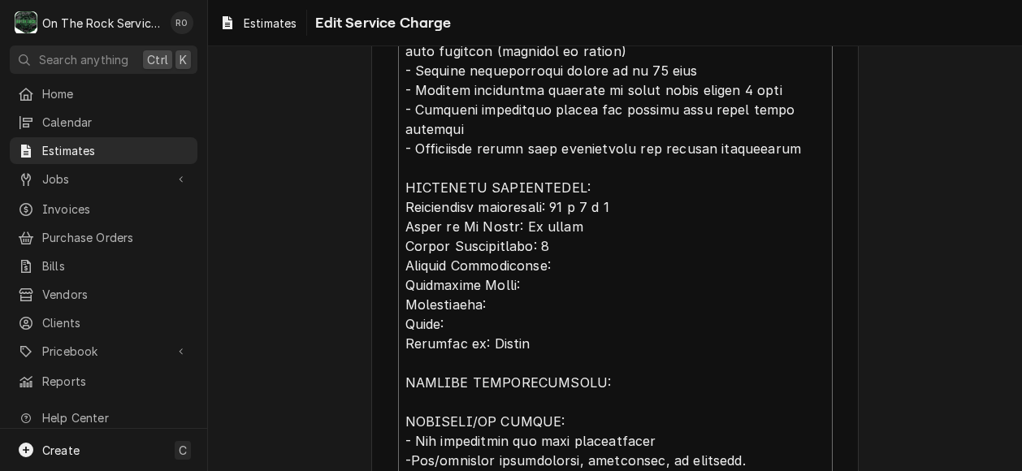
type textarea "x"
type textarea "Complete walk-in cooler/freezer installation service including receiving on sit…"
click at [526, 262] on textarea "Service Summary ( optional )" at bounding box center [615, 237] width 434 height 756
type textarea "x"
type textarea "Complete walk-in cooler/freezer installation service including receiving on sit…"
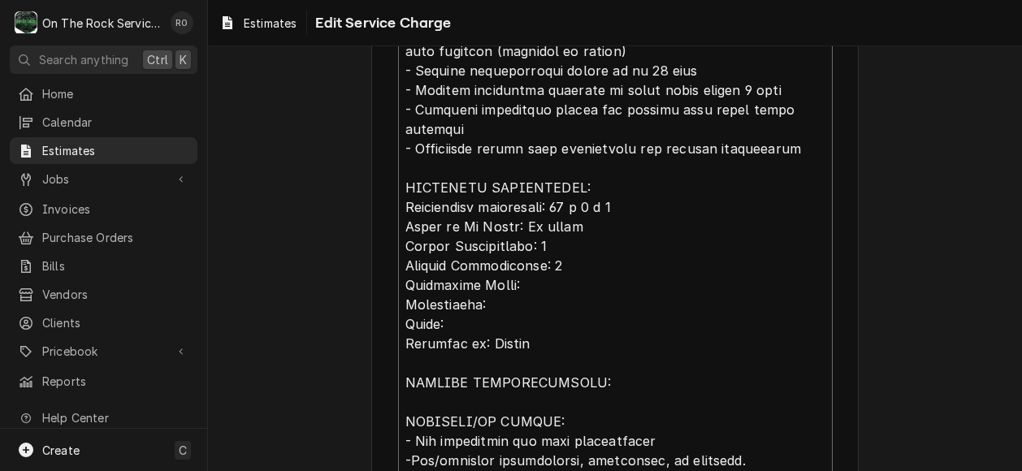
type textarea "x"
type textarea "Complete walk-in cooler/freezer installation service including receiving on sit…"
click at [495, 288] on textarea "Service Summary ( optional )" at bounding box center [615, 237] width 434 height 756
type textarea "x"
type textarea "Complete walk-in cooler/freezer installation service including receiving on sit…"
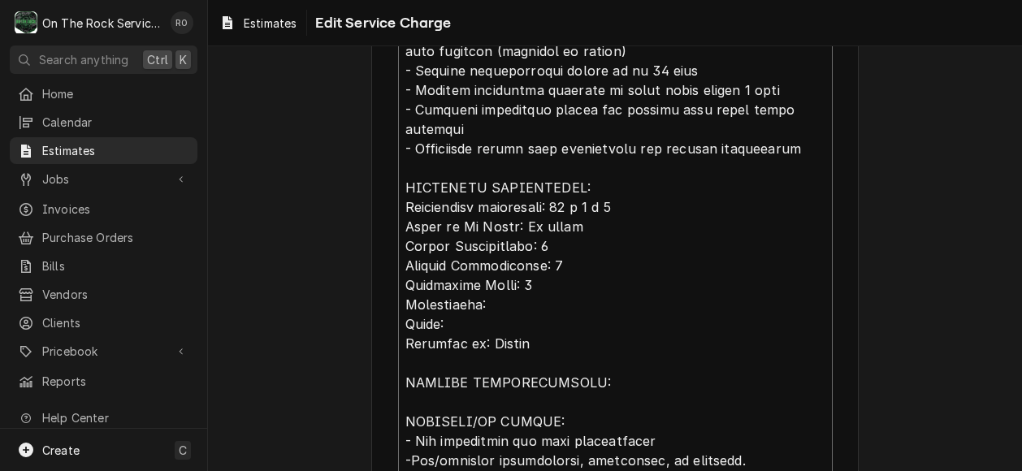
type textarea "x"
type textarea "Complete walk-in cooler/freezer installation service including receiving on sit…"
type textarea "x"
type textarea "Complete walk-in cooler/freezer installation service including receiving on sit…"
click at [470, 303] on textarea "Service Summary ( optional )" at bounding box center [615, 237] width 434 height 756
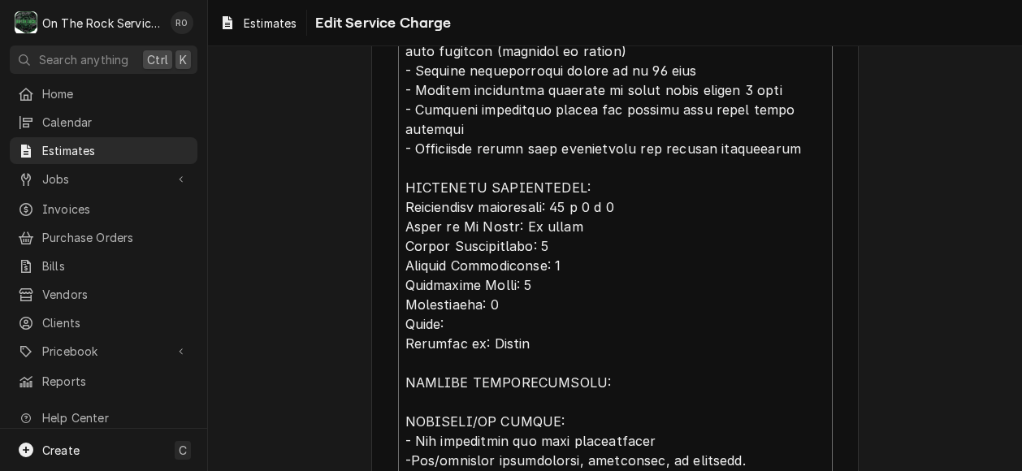
type textarea "x"
type textarea "Complete walk-in cooler/freezer installation service including receiving on sit…"
type textarea "x"
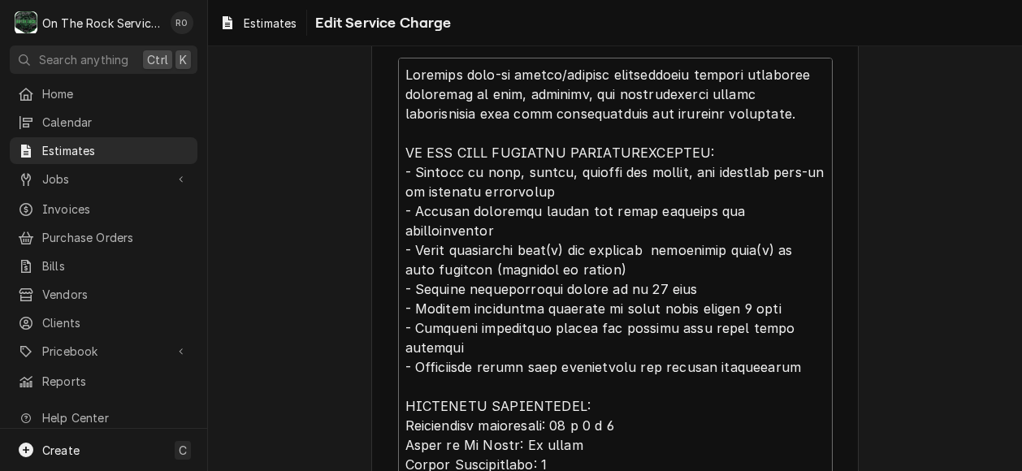
scroll to position [19, 0]
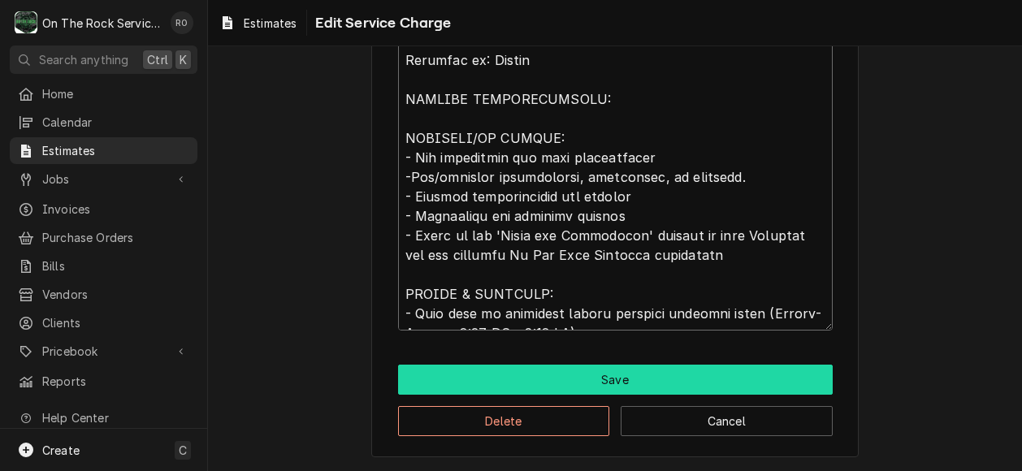
type textarea "Complete walk-in cooler/freezer installation service including receiving on sit…"
click at [745, 383] on button "Save" at bounding box center [615, 380] width 434 height 30
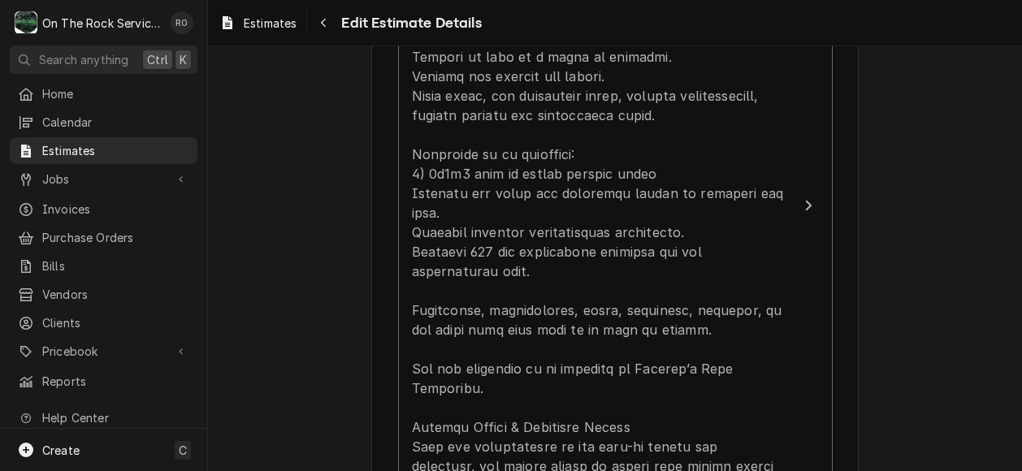
scroll to position [1792, 0]
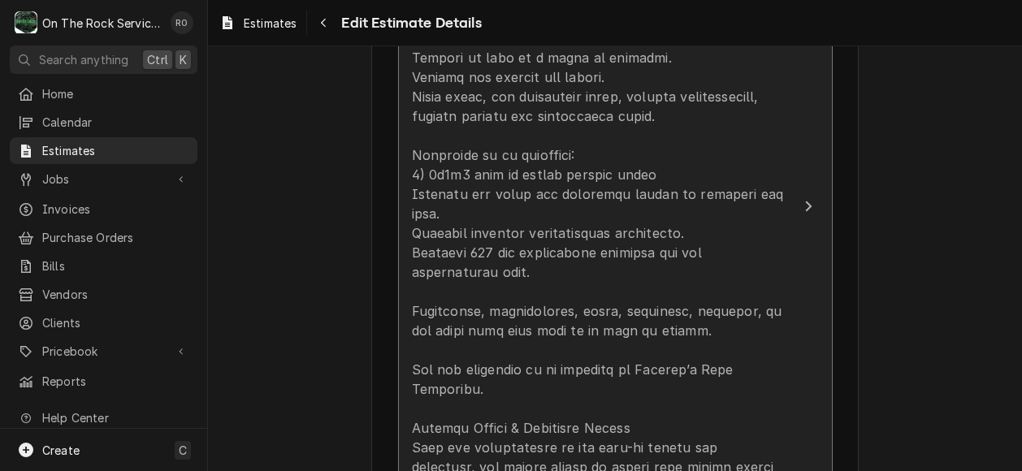
click at [557, 186] on div "Update Line Item" at bounding box center [598, 291] width 373 height 565
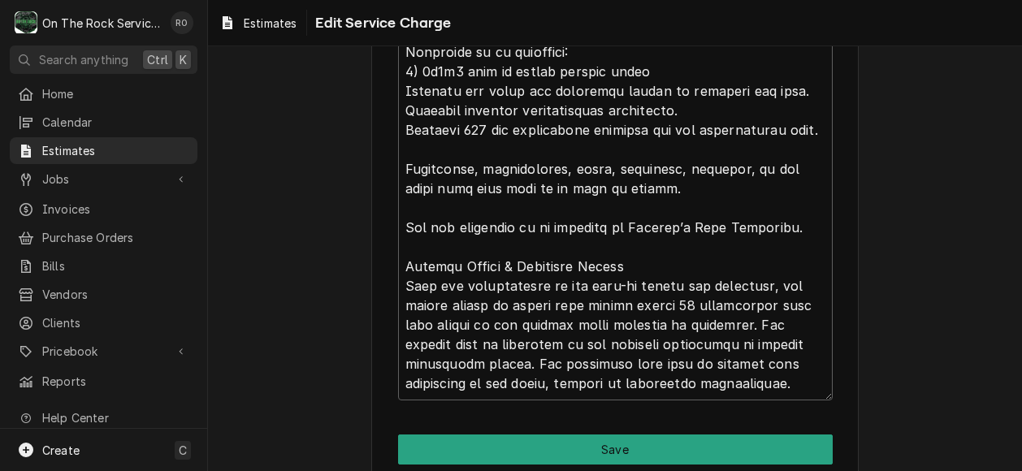
scroll to position [745, 0]
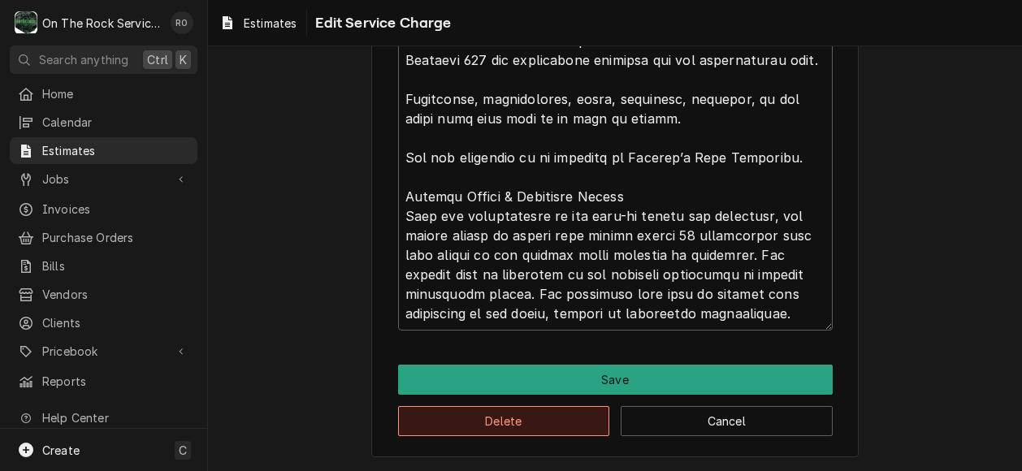
click at [568, 428] on button "Delete" at bounding box center [504, 421] width 212 height 30
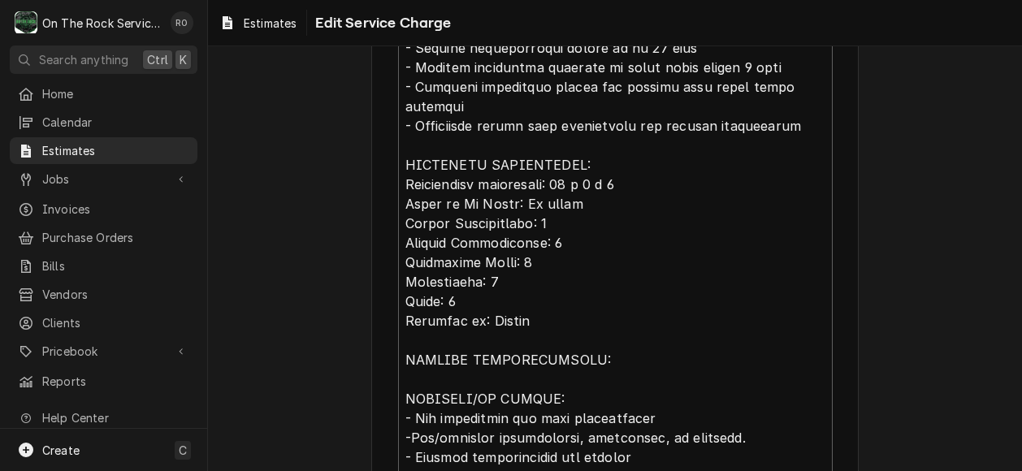
scroll to position [998, 0]
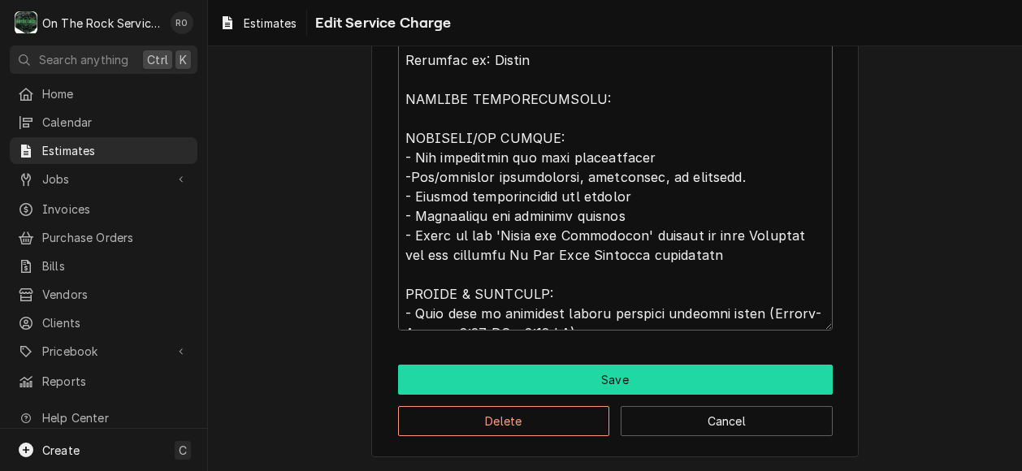
click at [685, 365] on button "Save" at bounding box center [615, 380] width 434 height 30
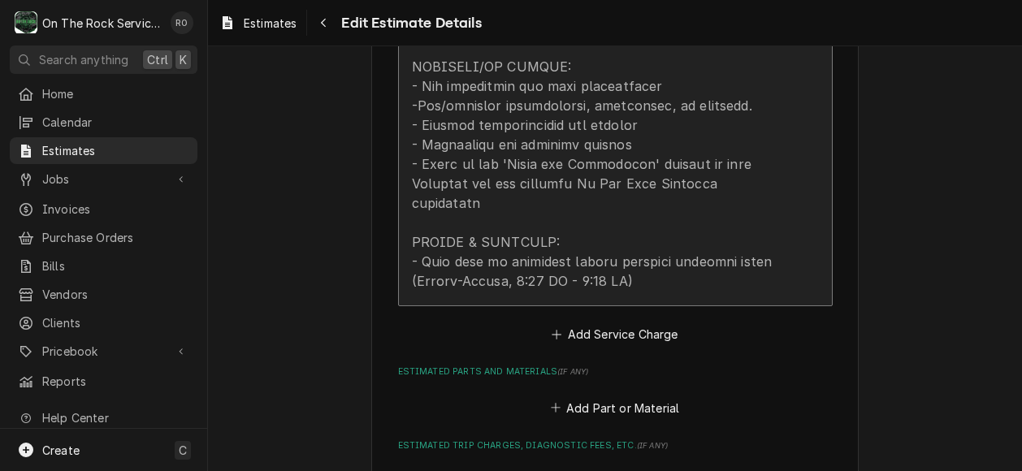
scroll to position [2423, 0]
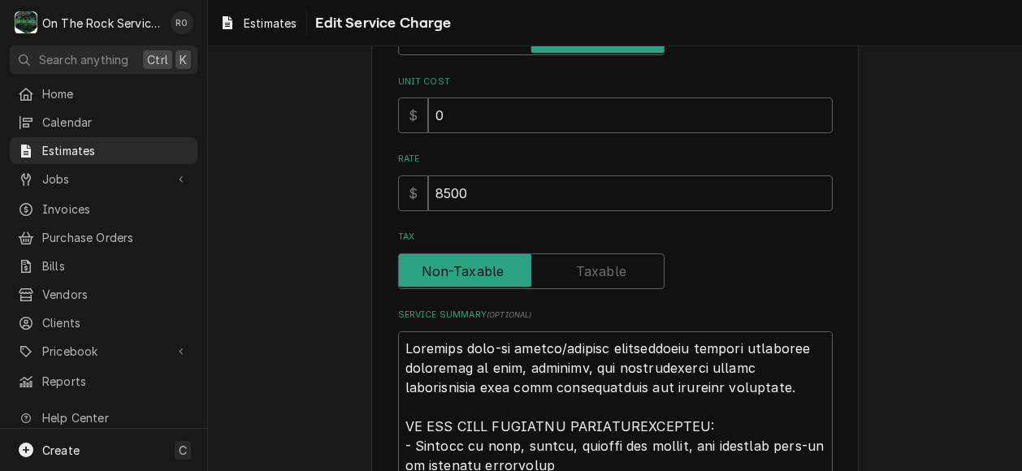
scroll to position [278, 0]
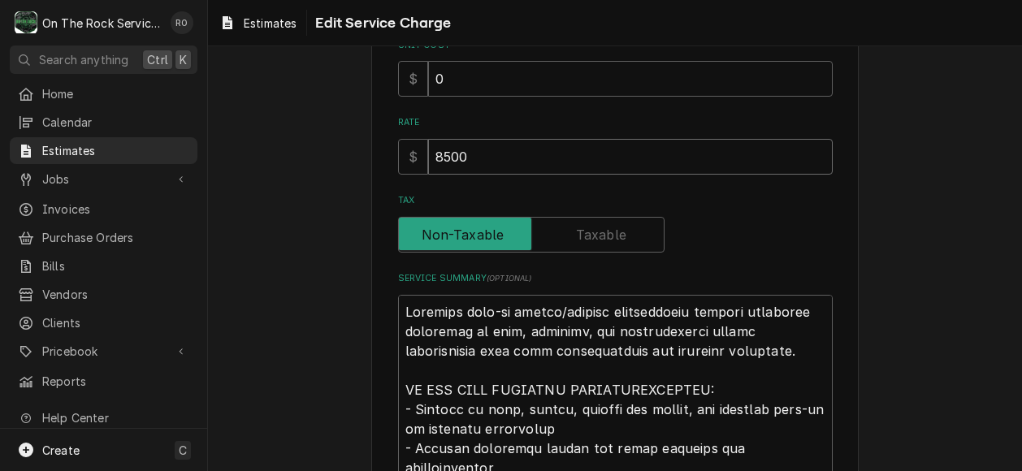
drag, startPoint x: 555, startPoint y: 166, endPoint x: 434, endPoint y: 163, distance: 121.8
click at [434, 163] on input "8500" at bounding box center [630, 157] width 404 height 36
type textarea "x"
type input "82"
type textarea "x"
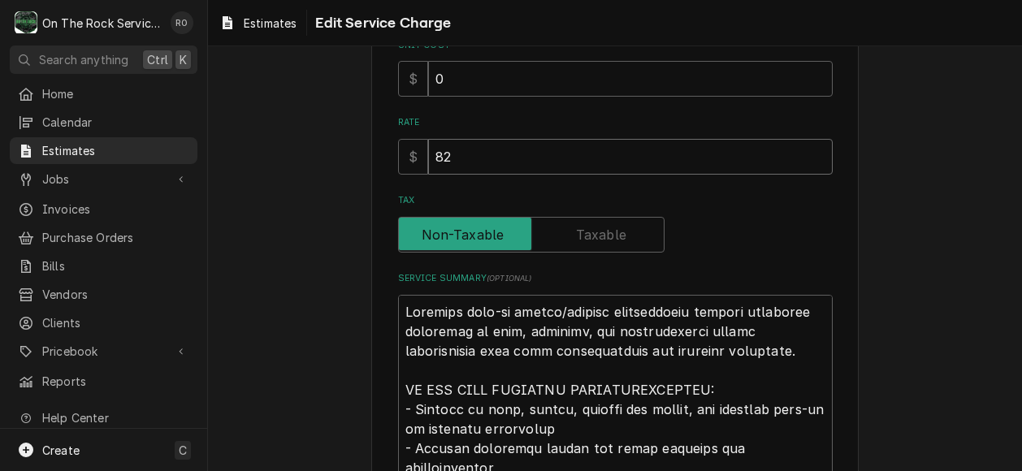
type input "828"
type textarea "x"
type input "8288"
type textarea "x"
type input "8288"
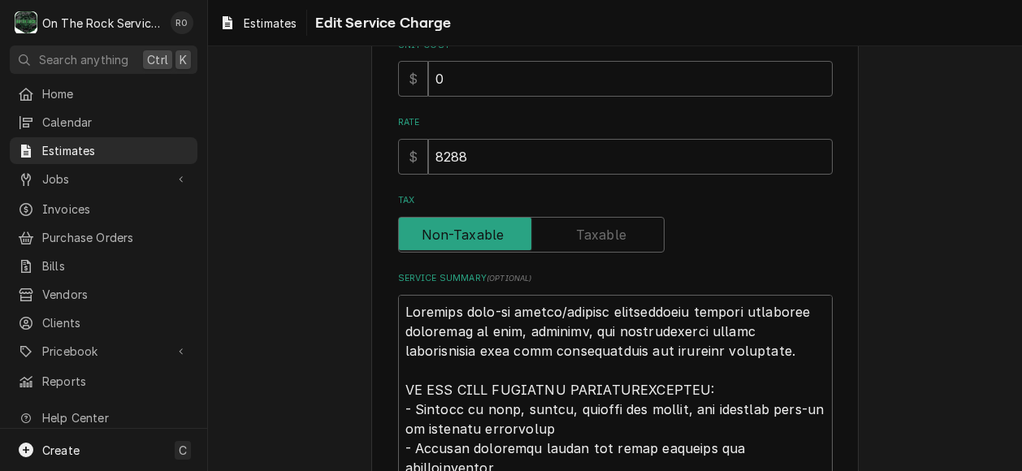
click at [700, 210] on div "Tax" at bounding box center [615, 223] width 434 height 58
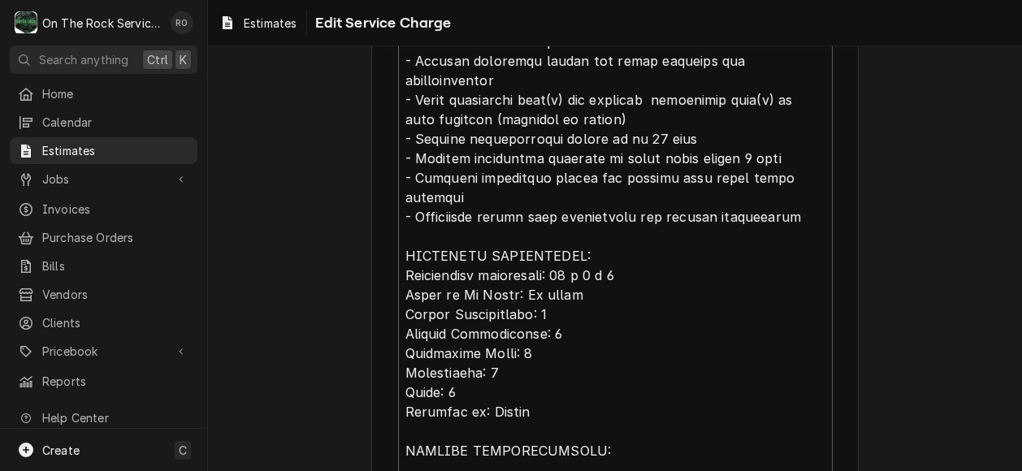
scroll to position [998, 0]
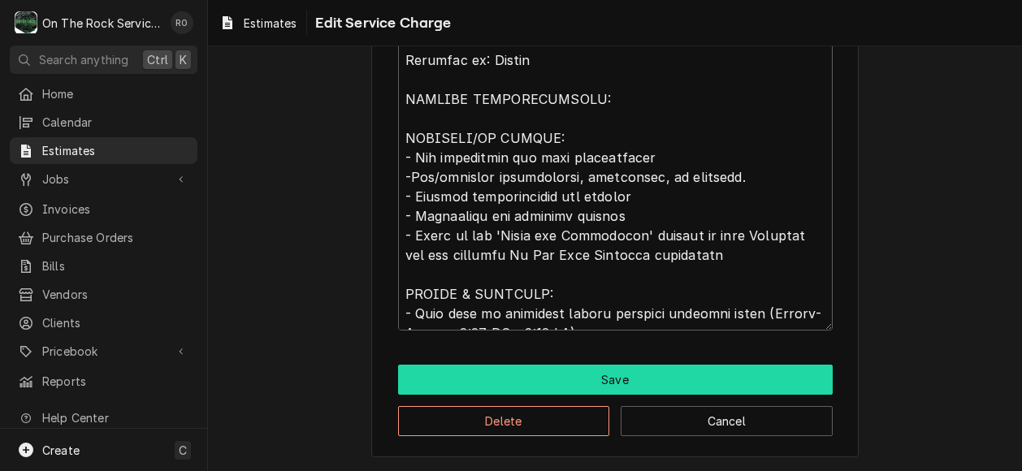
click at [656, 376] on button "Save" at bounding box center [615, 380] width 434 height 30
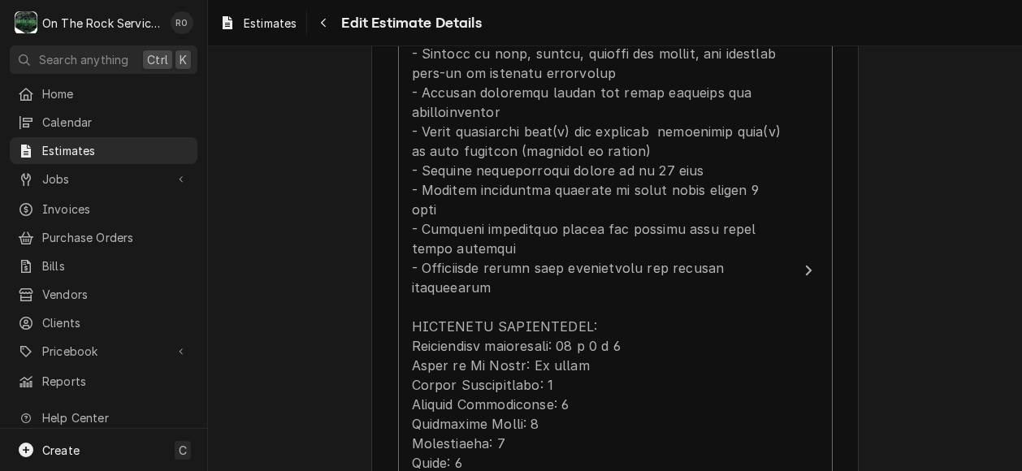
scroll to position [1870, 0]
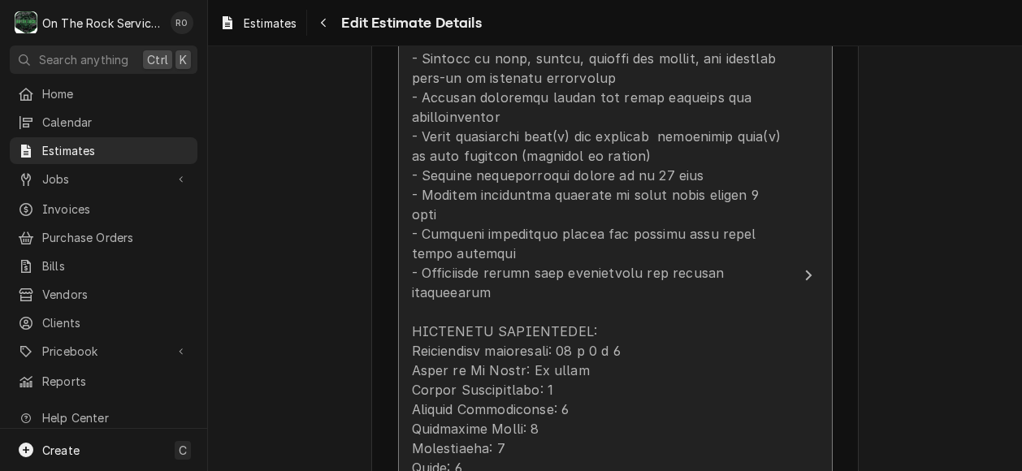
click at [803, 281] on button "Short Description Scope - Walk In Cooler/Freezer Install Unit Cost $0.00 Qty. 1…" at bounding box center [615, 276] width 434 height 1060
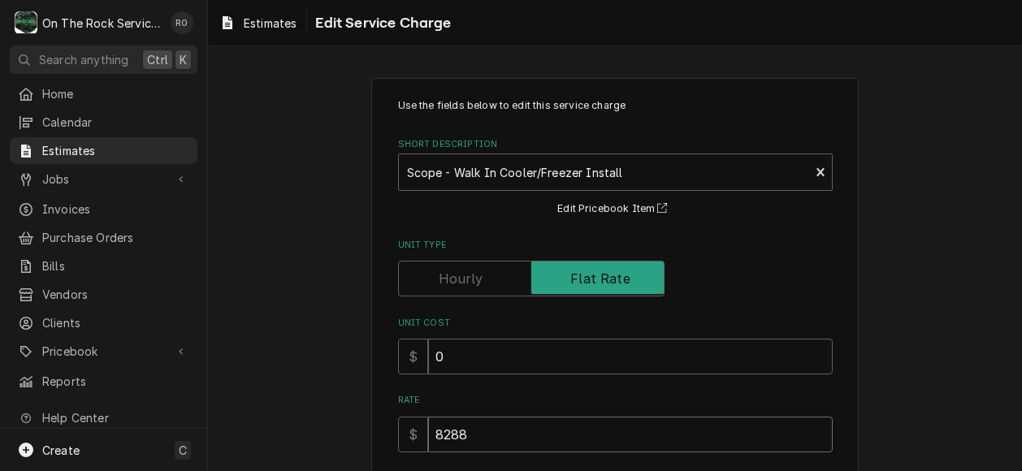
click at [718, 417] on input "8288" at bounding box center [630, 435] width 404 height 36
type textarea "x"
type input "828"
type textarea "x"
type input "82"
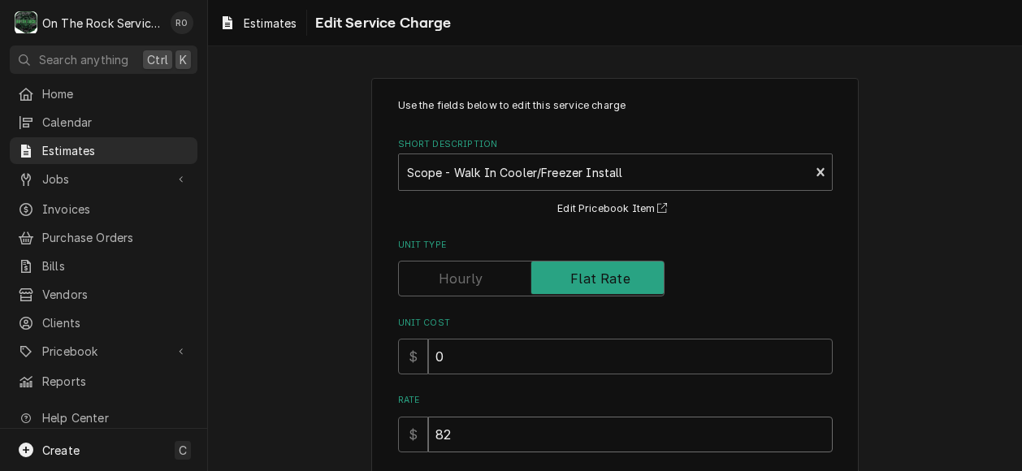
type textarea "x"
type input "8"
type textarea "x"
type input "83"
type textarea "x"
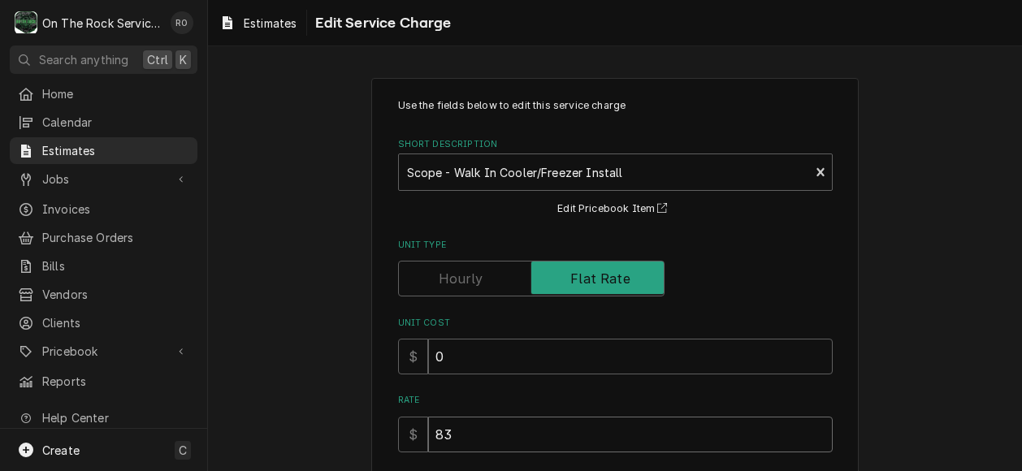
type input "830"
type textarea "x"
type input "8300"
type textarea "x"
type input "8300"
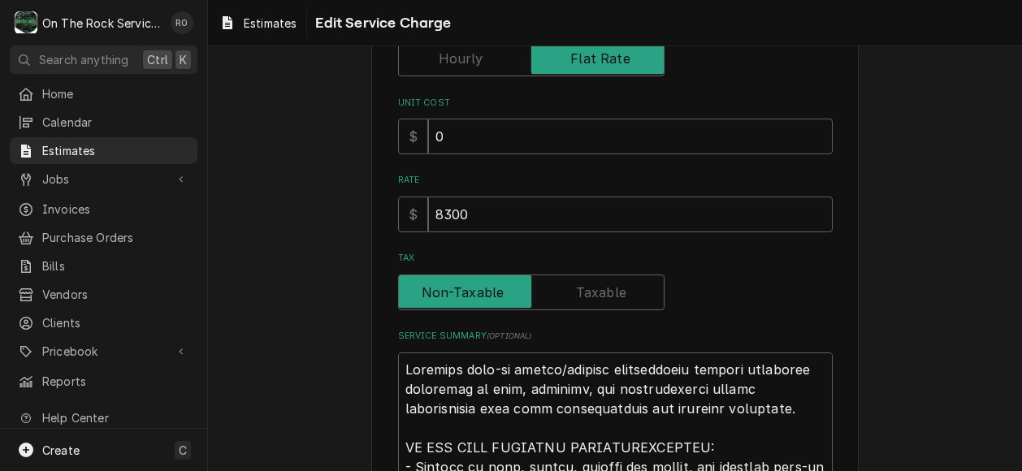
scroll to position [127, 0]
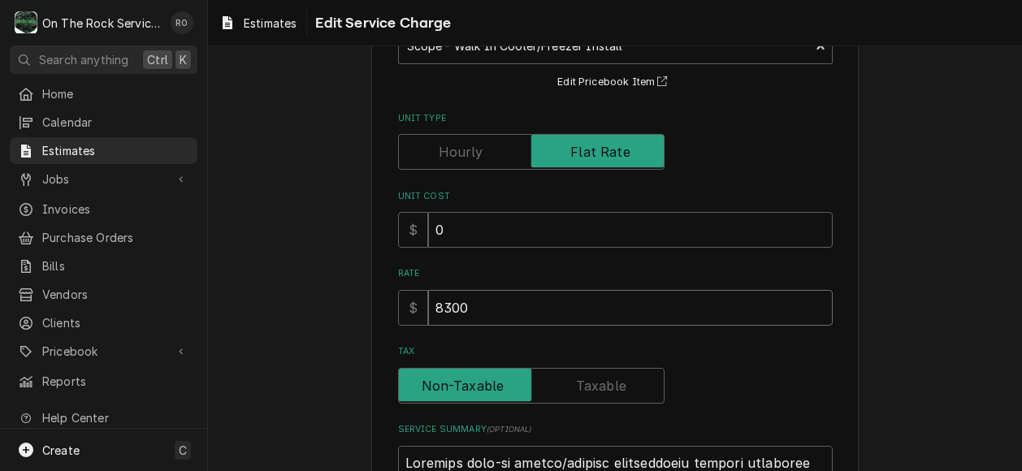
click at [704, 324] on input "8300" at bounding box center [630, 308] width 404 height 36
type textarea "x"
type input "830"
type textarea "x"
type input "83"
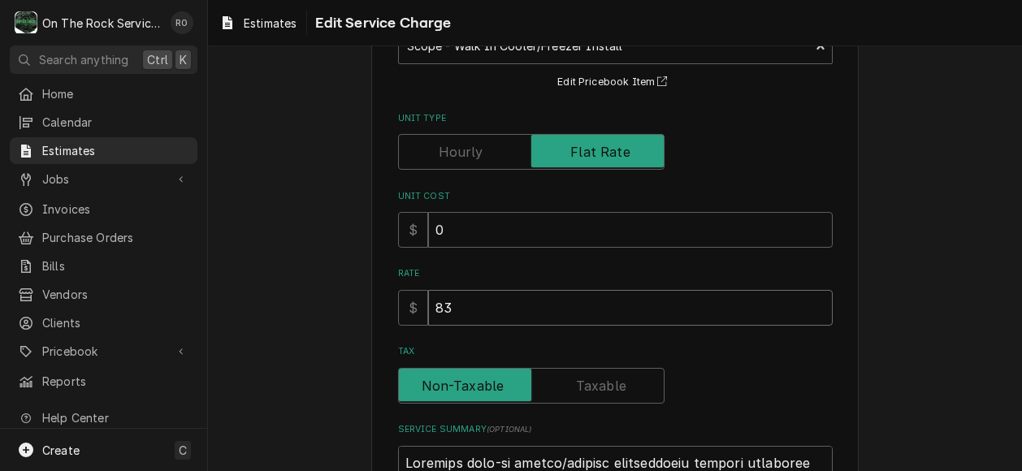
type textarea "x"
type input "8"
type textarea "x"
type input "82"
type textarea "x"
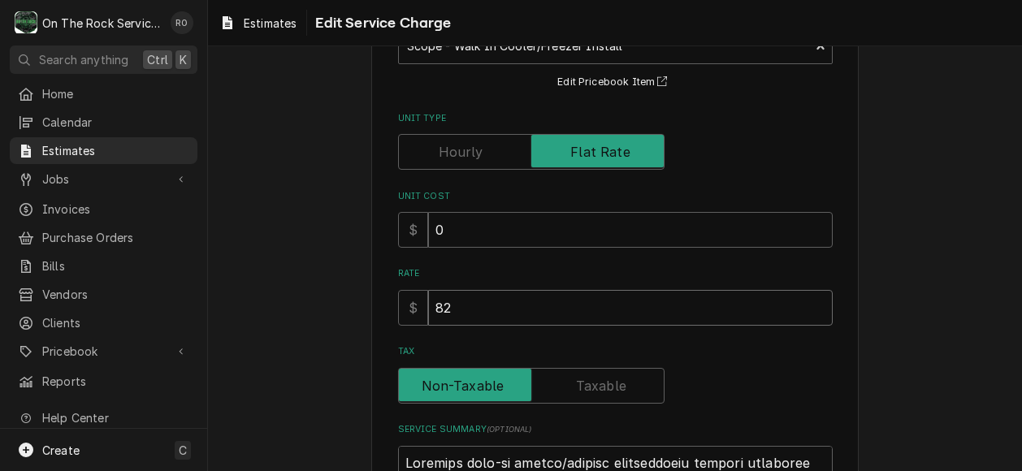
type input "828"
type textarea "x"
type input "8288"
type textarea "x"
type input "8288"
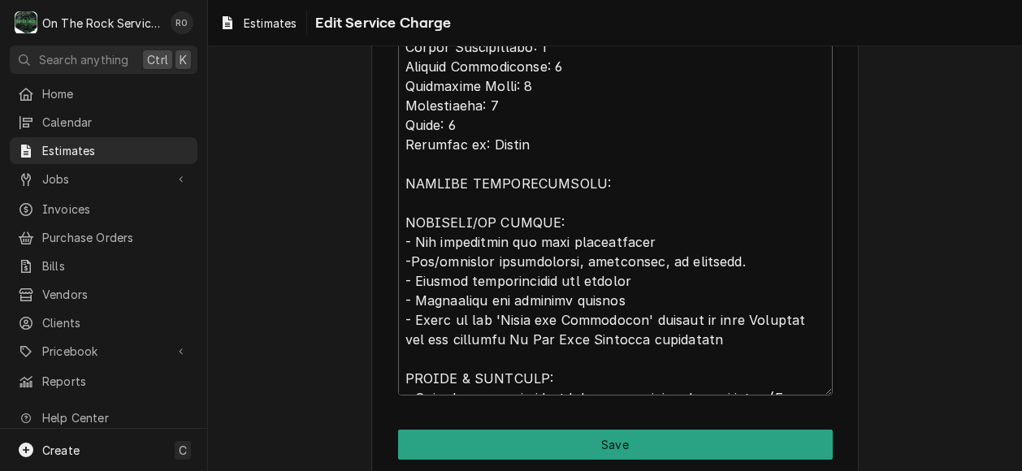
scroll to position [998, 0]
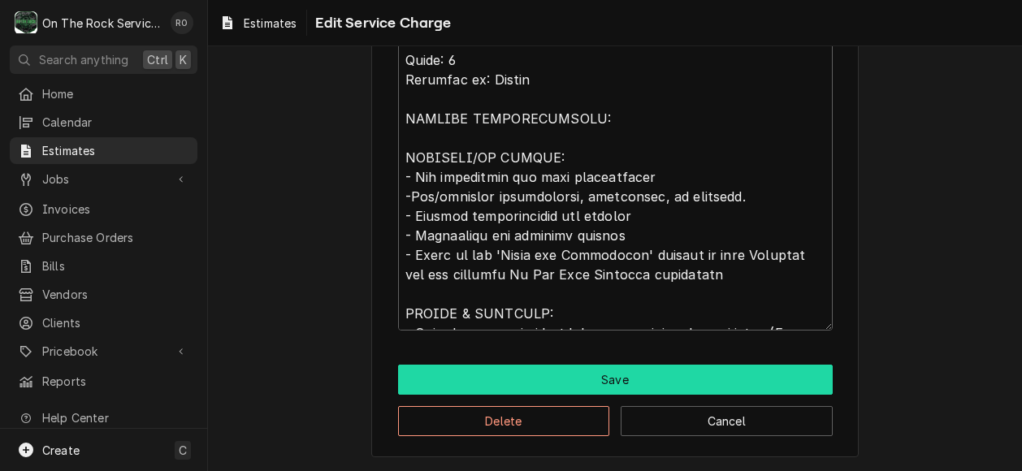
click at [716, 370] on button "Save" at bounding box center [615, 380] width 434 height 30
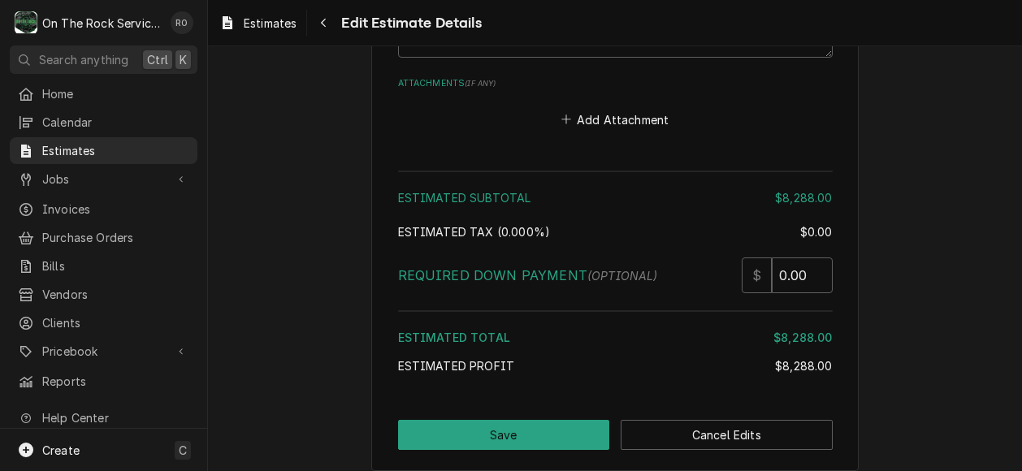
scroll to position [3158, 0]
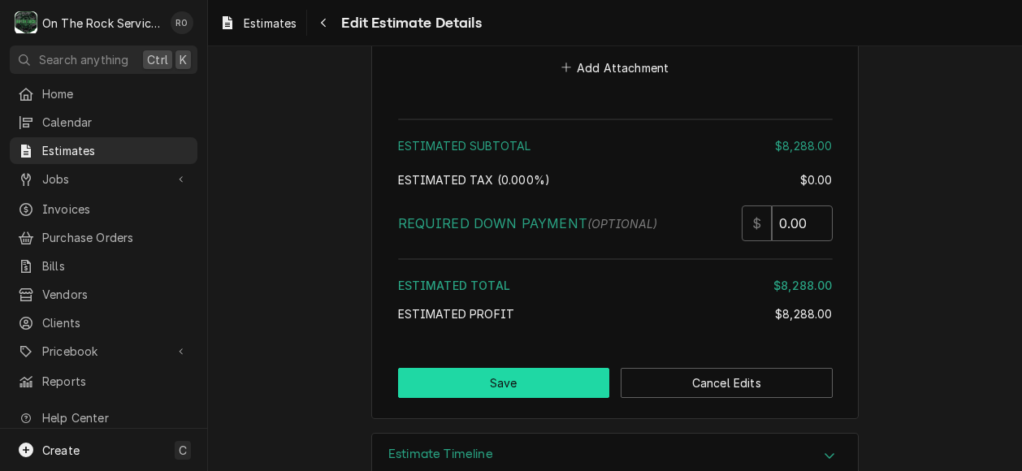
click at [542, 368] on button "Save" at bounding box center [504, 383] width 212 height 30
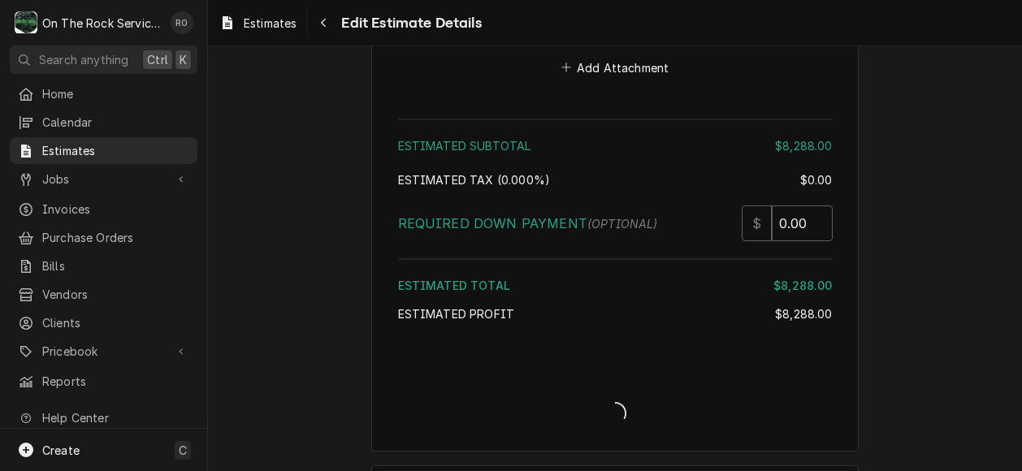
type textarea "x"
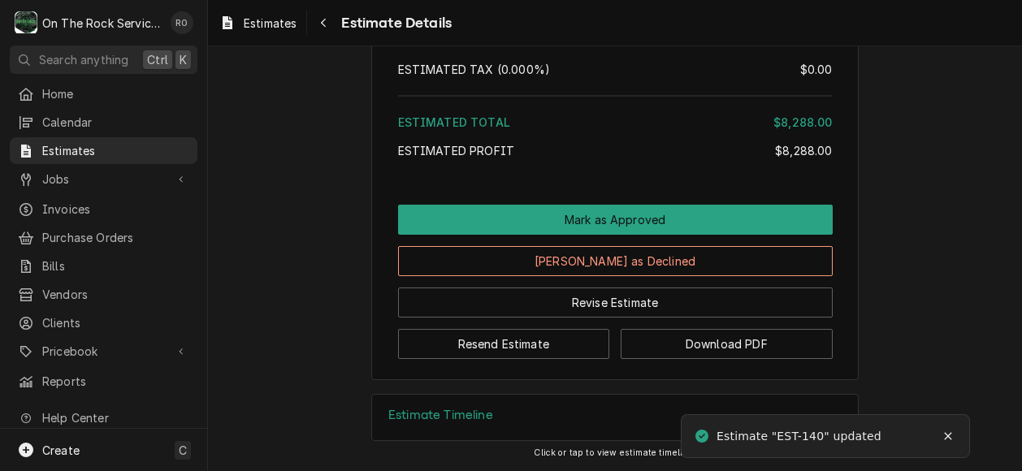
scroll to position [2814, 0]
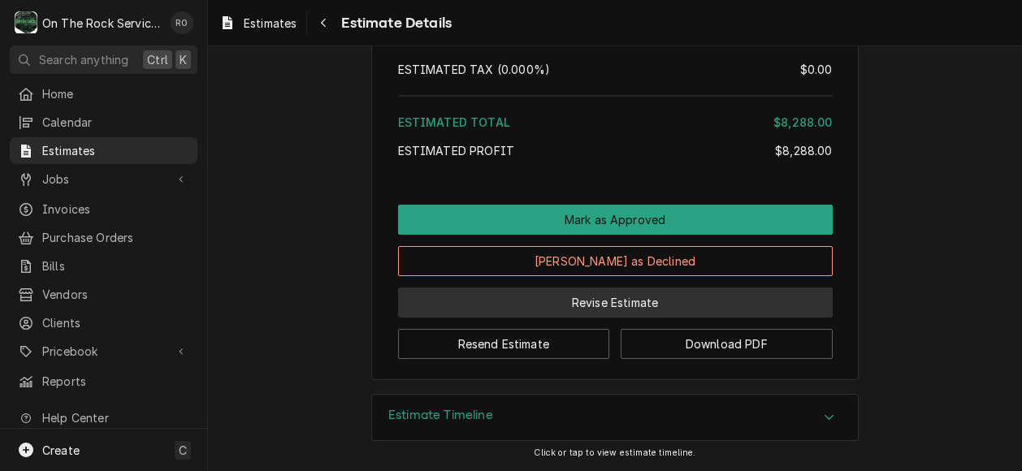
click at [604, 306] on button "Revise Estimate" at bounding box center [615, 302] width 434 height 30
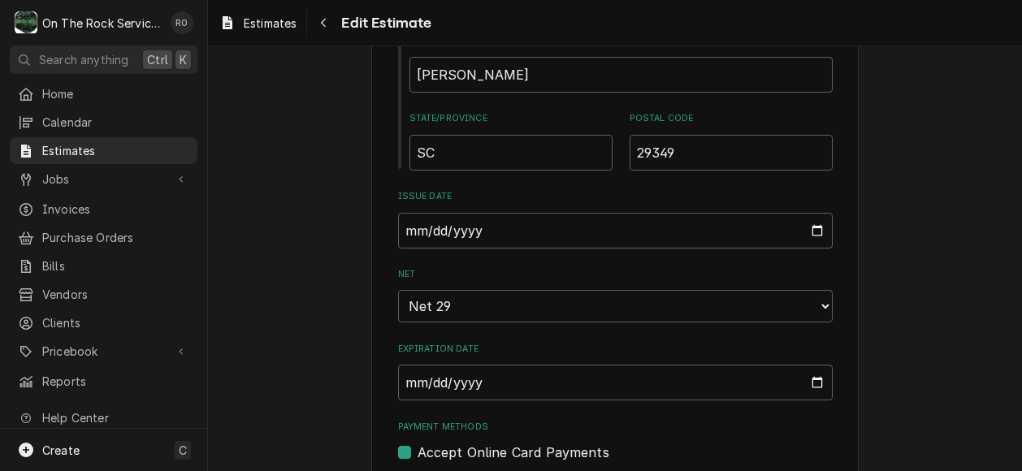
scroll to position [1066, 0]
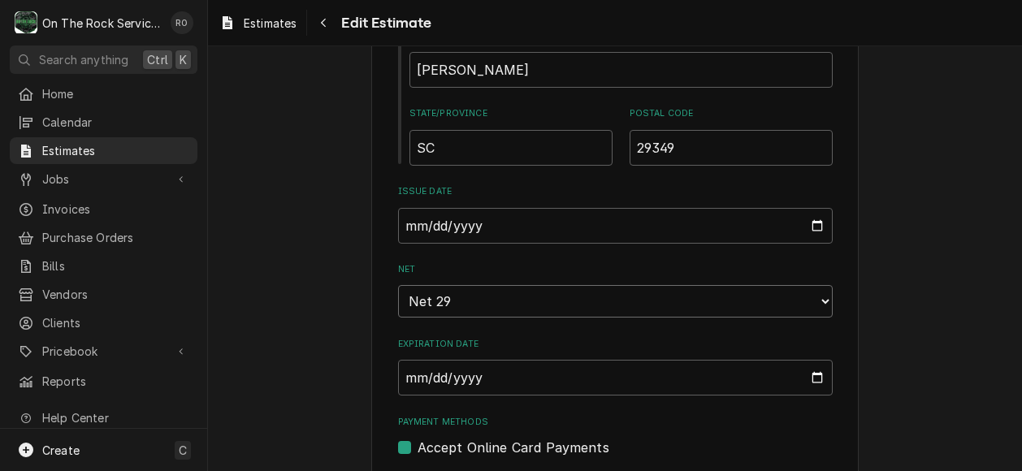
click at [534, 287] on select "Choose payment terms... Same Day Net 7 Net 14 Net 21 Net 29 Net 30 Net 45 Net 6…" at bounding box center [615, 301] width 434 height 32
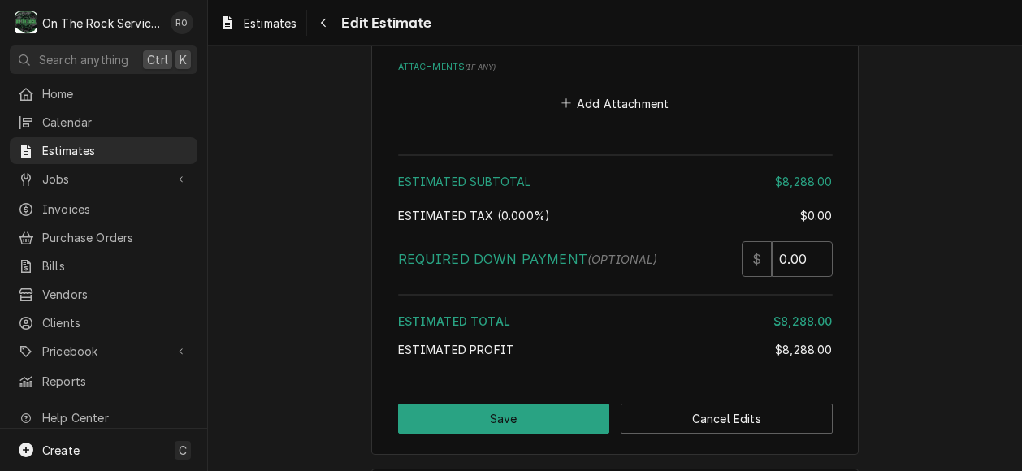
scroll to position [3158, 0]
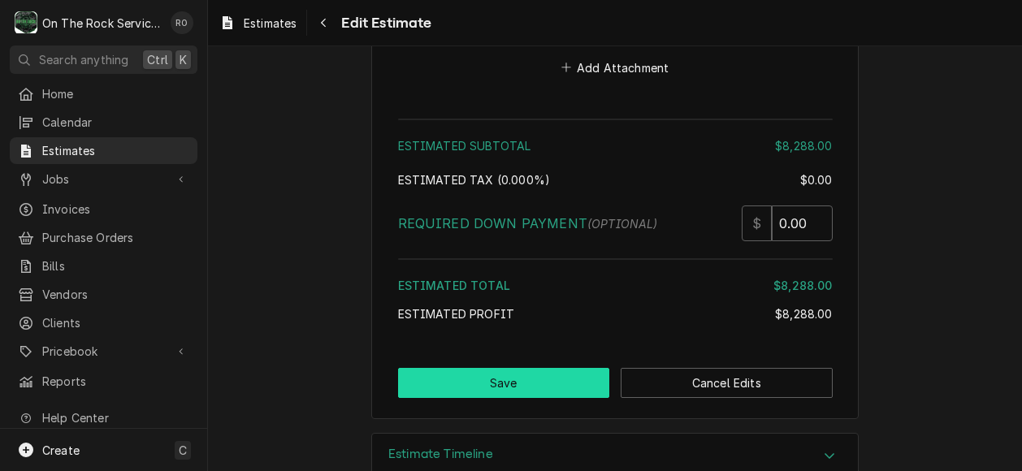
click at [565, 368] on button "Save" at bounding box center [504, 383] width 212 height 30
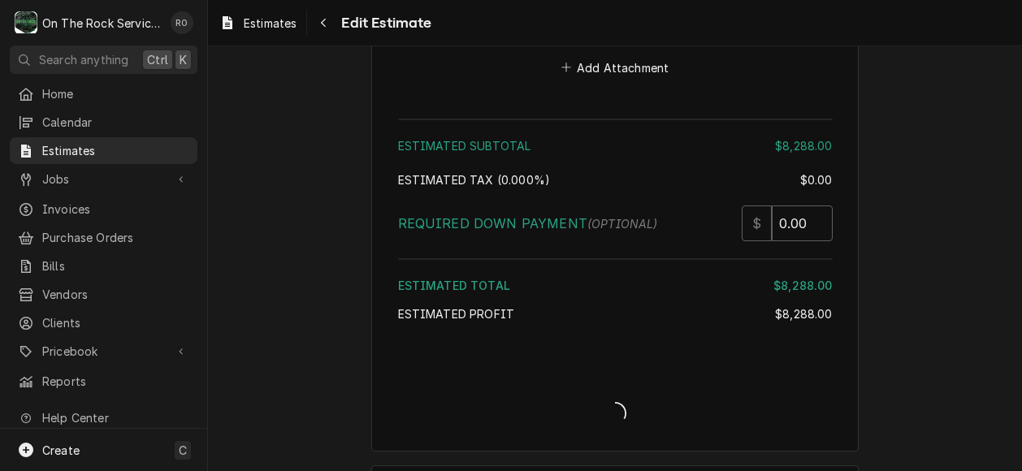
type textarea "x"
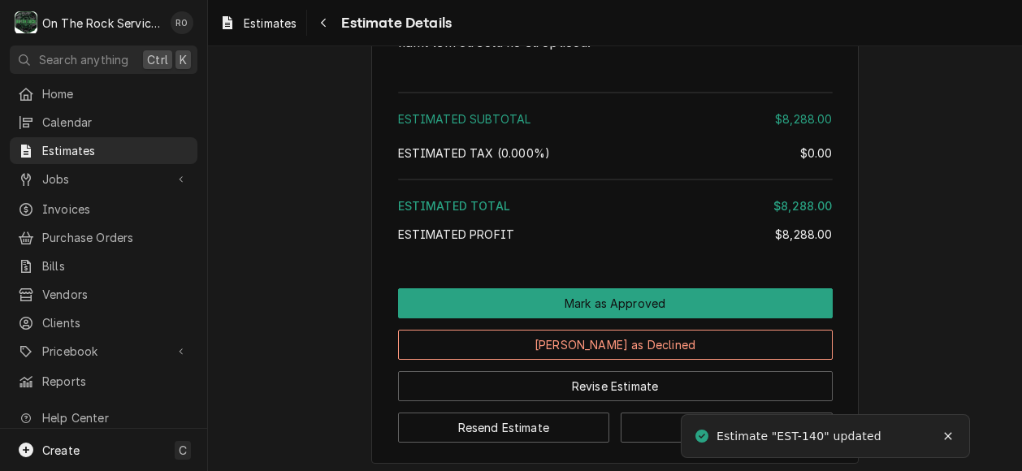
scroll to position [2814, 0]
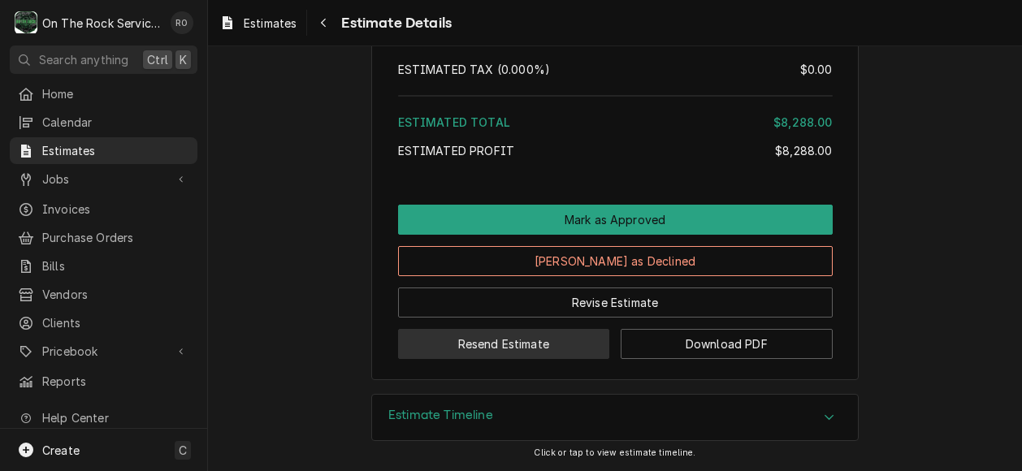
click at [505, 331] on button "Resend Estimate" at bounding box center [504, 344] width 212 height 30
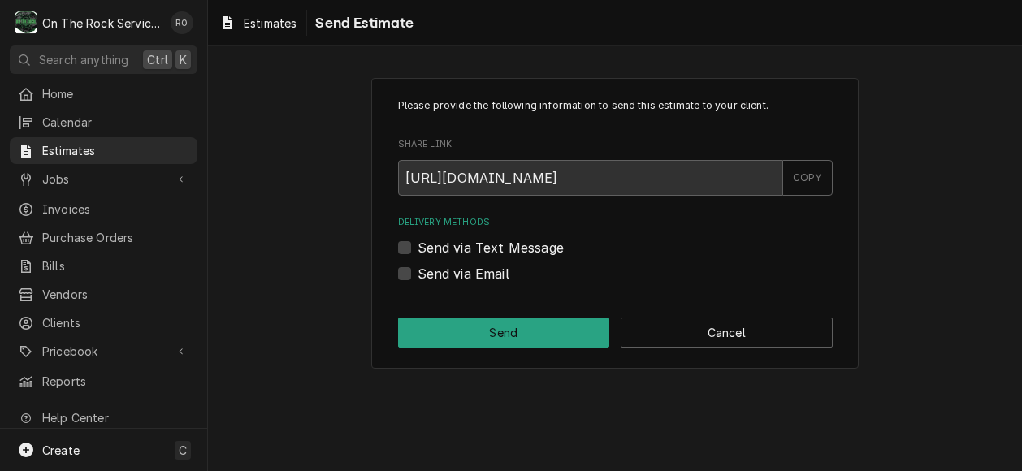
click at [489, 272] on label "Send via Email" at bounding box center [463, 273] width 92 height 19
click at [489, 272] on input "Send via Email" at bounding box center [634, 282] width 434 height 36
checkbox input "true"
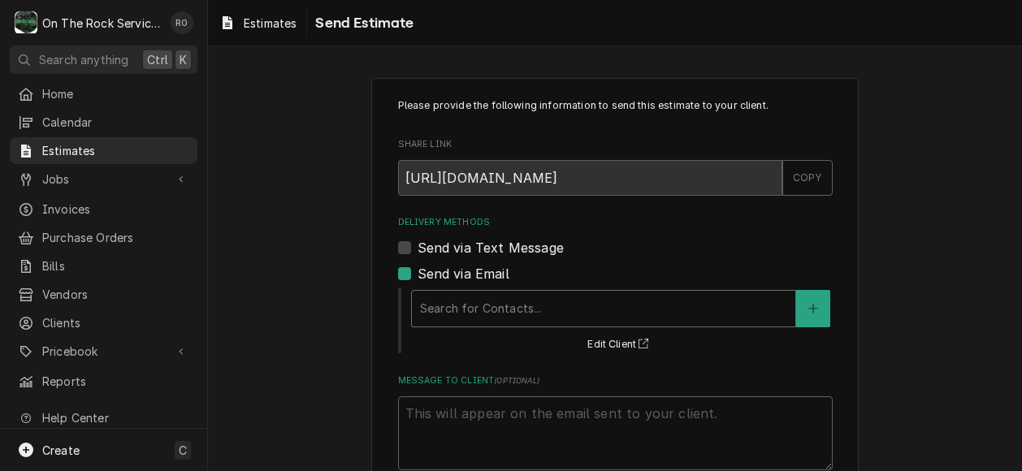
click at [491, 305] on div "Delivery Methods" at bounding box center [603, 308] width 367 height 29
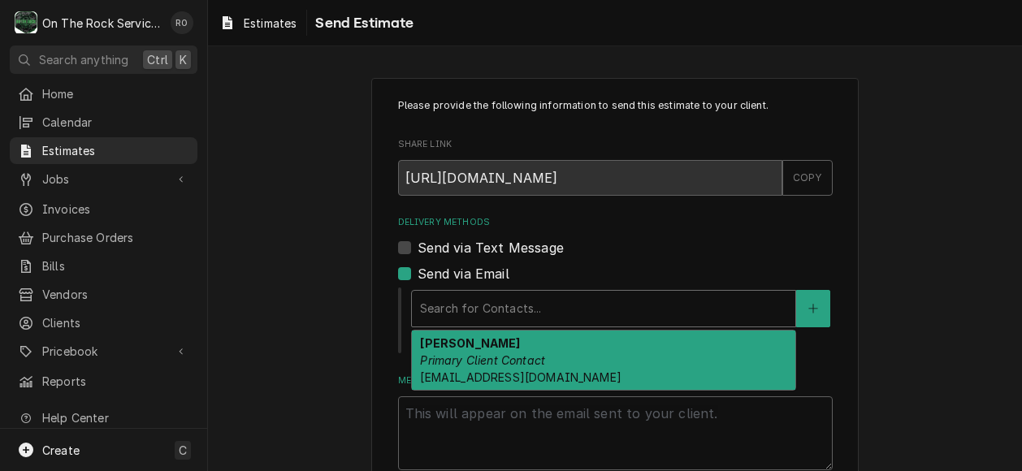
click at [494, 344] on div "Rodney Upton Primary Client Contact rupton@americasfoodequipment.com" at bounding box center [603, 360] width 383 height 59
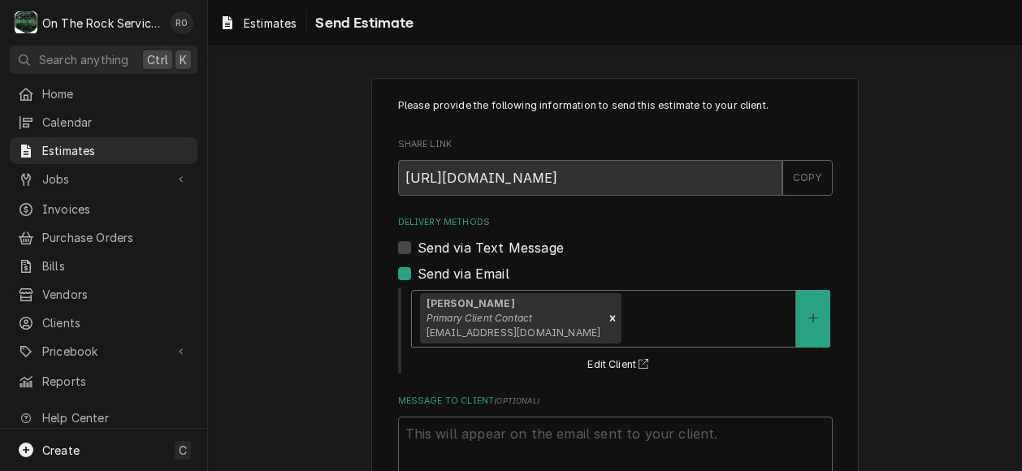
scroll to position [119, 0]
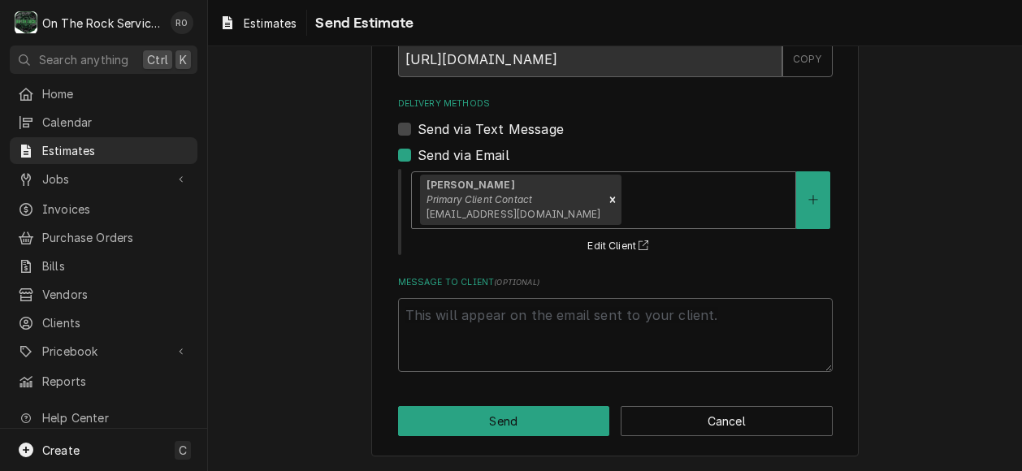
click at [527, 461] on div "Please provide the following information to send this estimate to your client. …" at bounding box center [615, 208] width 814 height 526
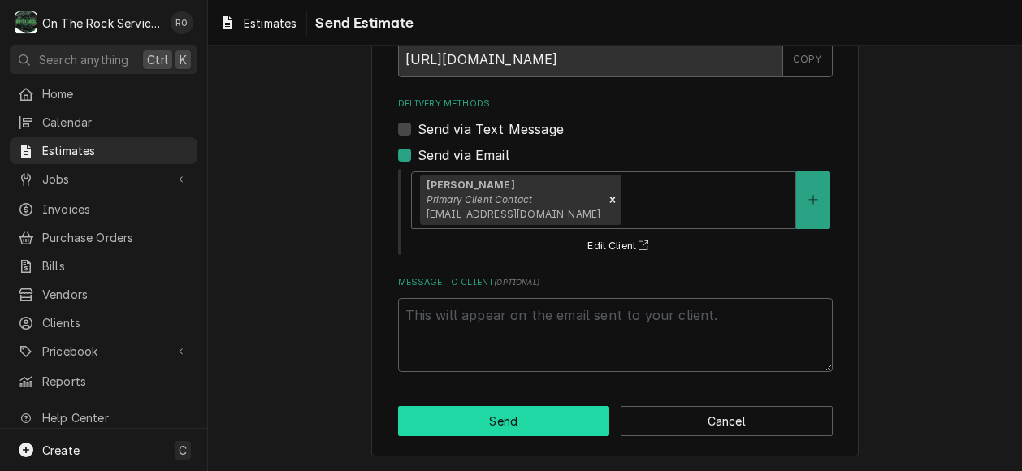
click at [517, 413] on button "Send" at bounding box center [504, 421] width 212 height 30
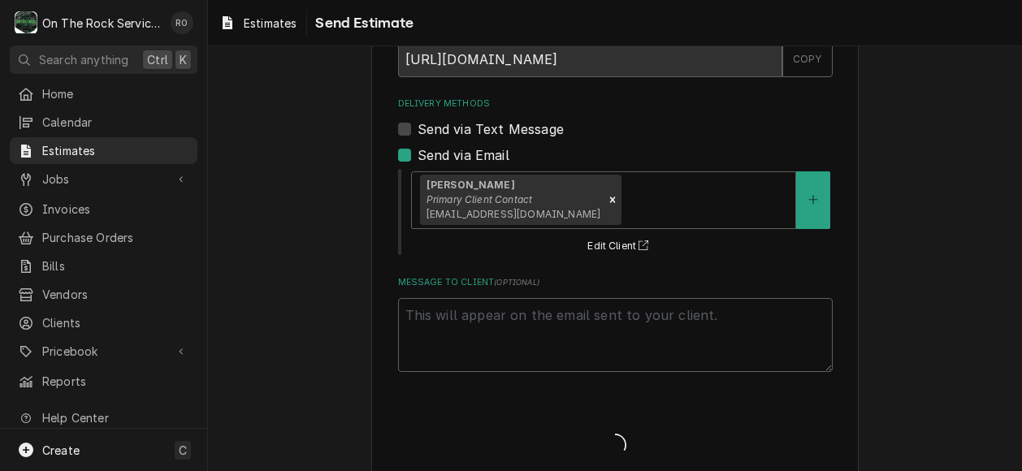
type textarea "x"
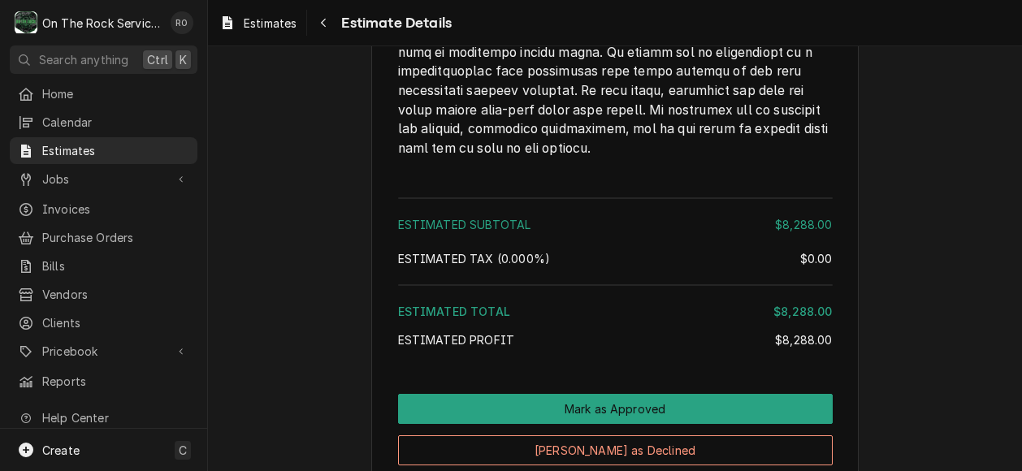
scroll to position [2814, 0]
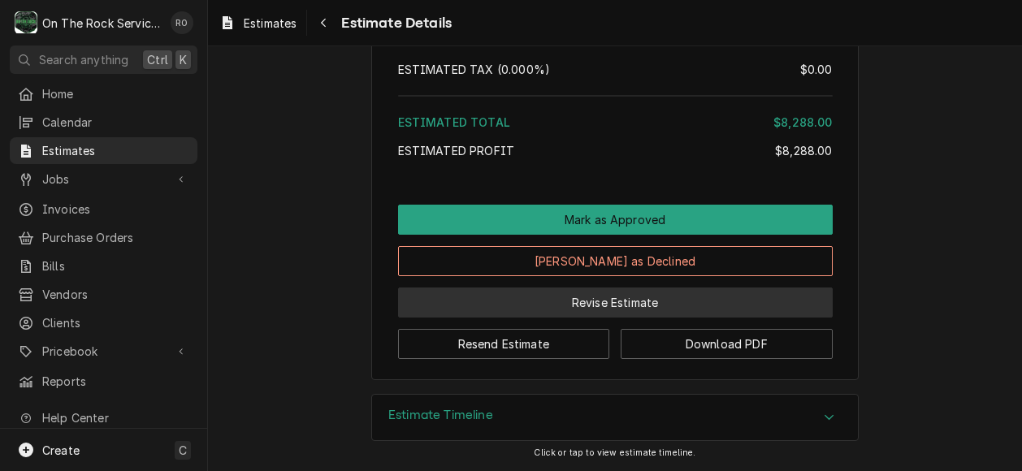
click at [608, 300] on button "Revise Estimate" at bounding box center [615, 302] width 434 height 30
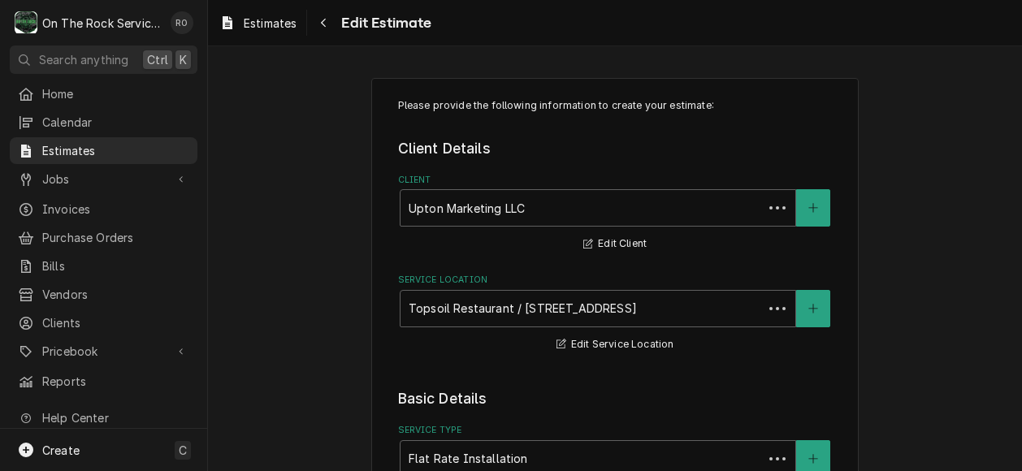
type textarea "x"
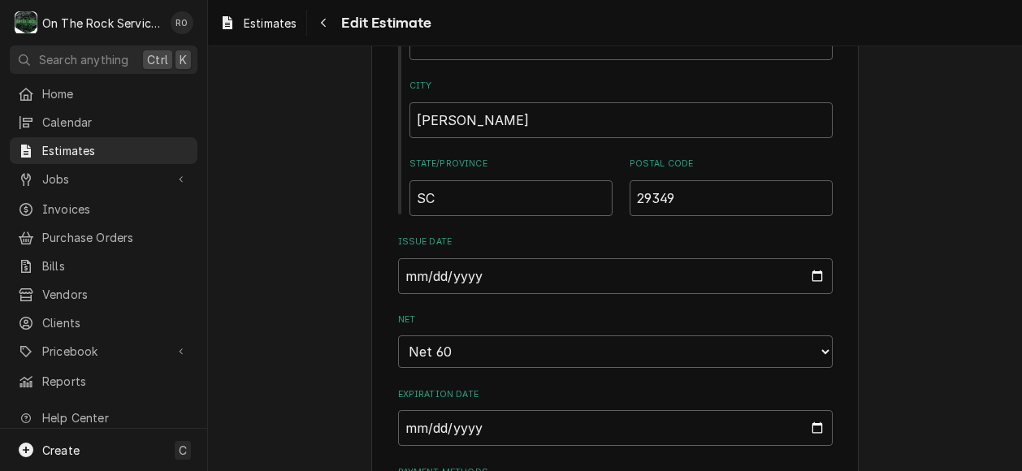
scroll to position [1016, 0]
click at [813, 279] on input "2025-06-09" at bounding box center [615, 275] width 434 height 36
type input "2025-08-19"
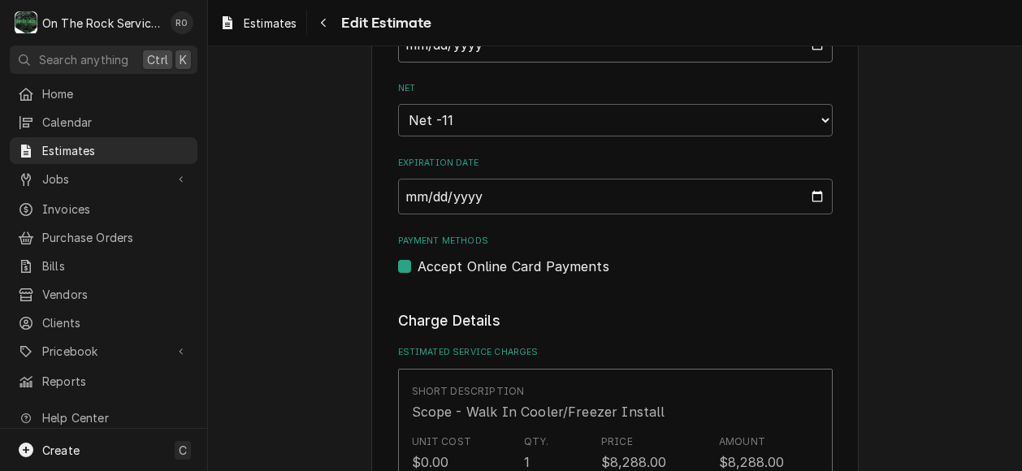
scroll to position [1230, 0]
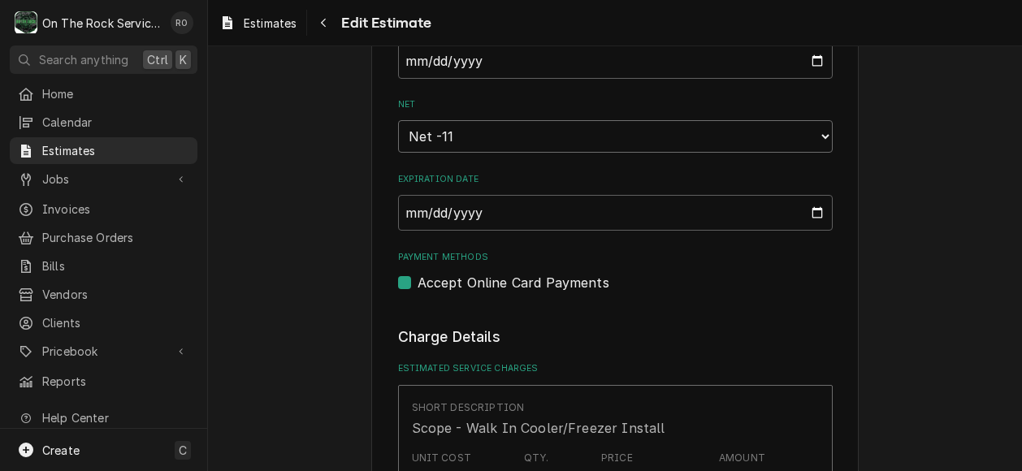
click at [534, 130] on select "Choose payment terms... Net -11 Same Day Net 7 Net 14 Net 21 Net 30 Net 45 Net …" at bounding box center [615, 136] width 434 height 32
click at [533, 372] on label "Estimated Service Charges" at bounding box center [615, 368] width 434 height 13
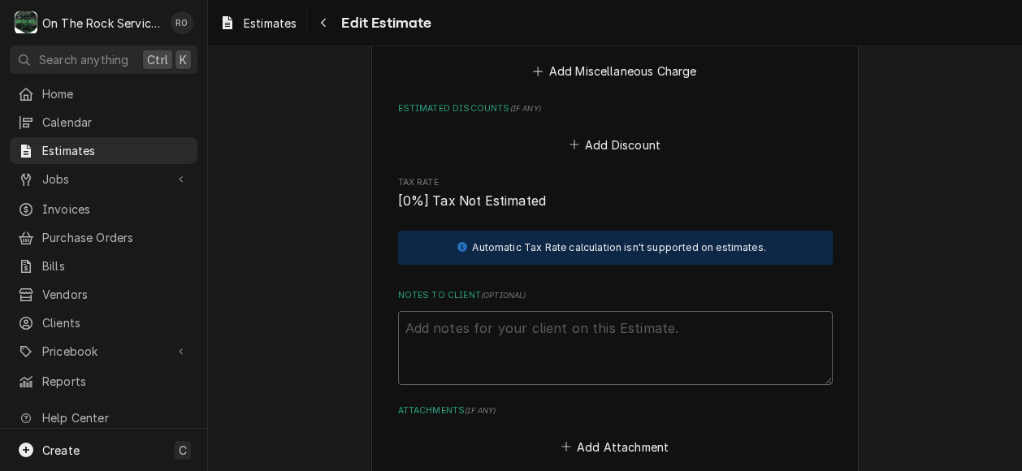
scroll to position [3158, 0]
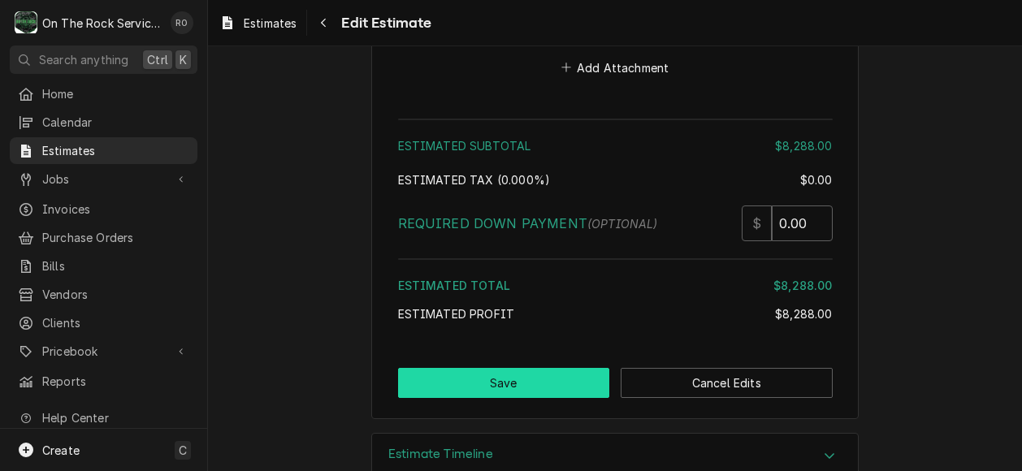
click at [528, 368] on button "Save" at bounding box center [504, 383] width 212 height 30
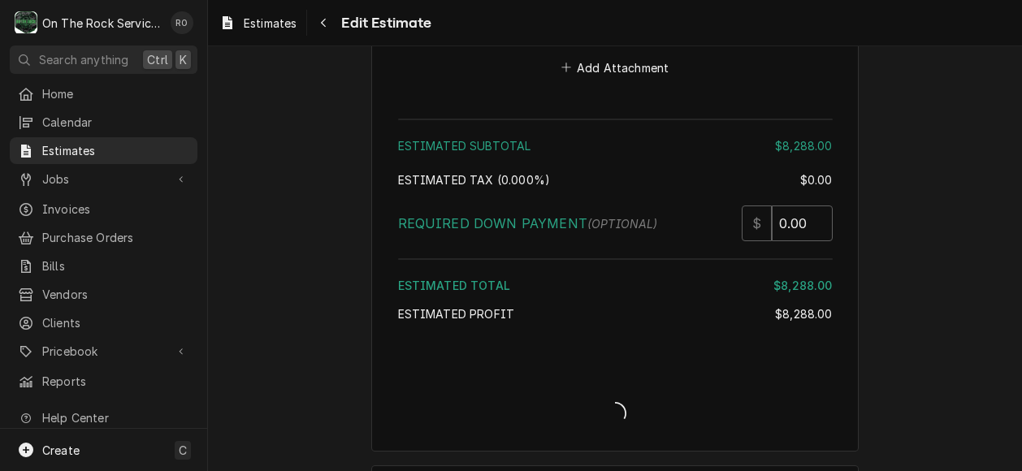
type textarea "x"
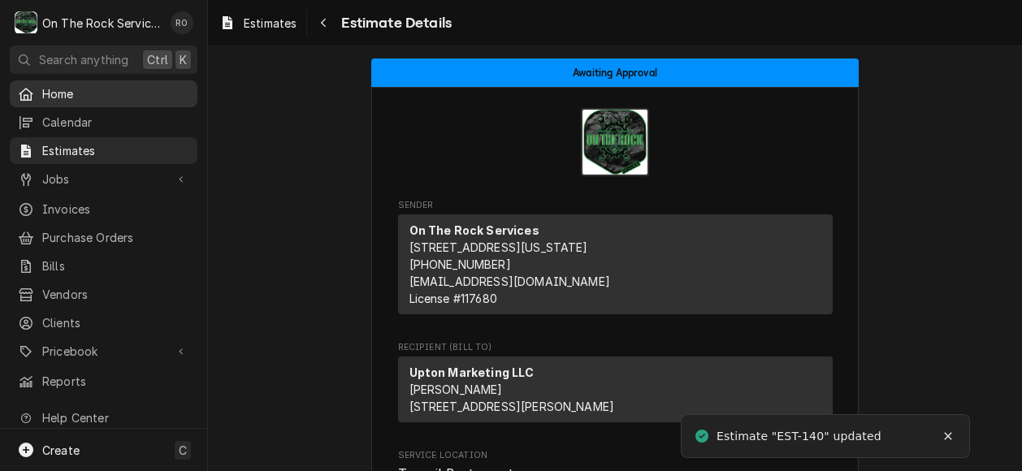
click at [95, 103] on link "Home" at bounding box center [104, 93] width 188 height 27
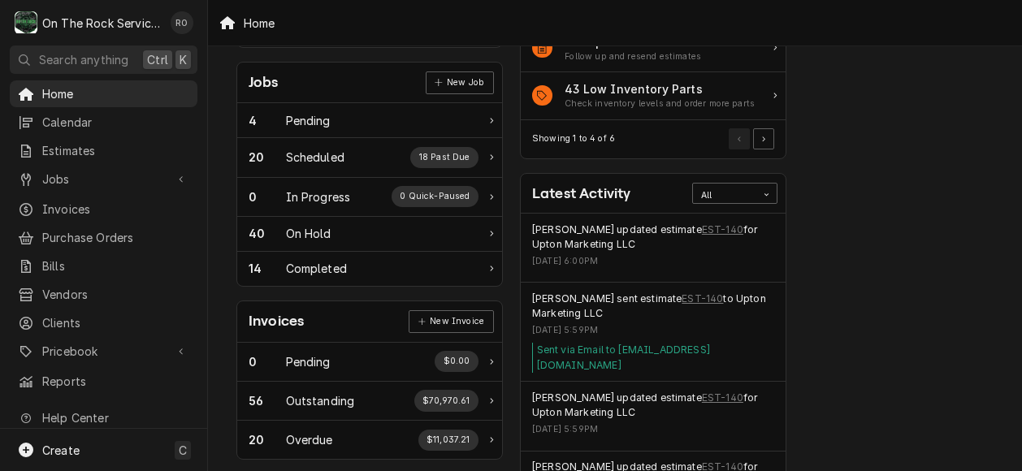
scroll to position [236, 0]
click at [702, 227] on link "EST-140" at bounding box center [722, 228] width 41 height 15
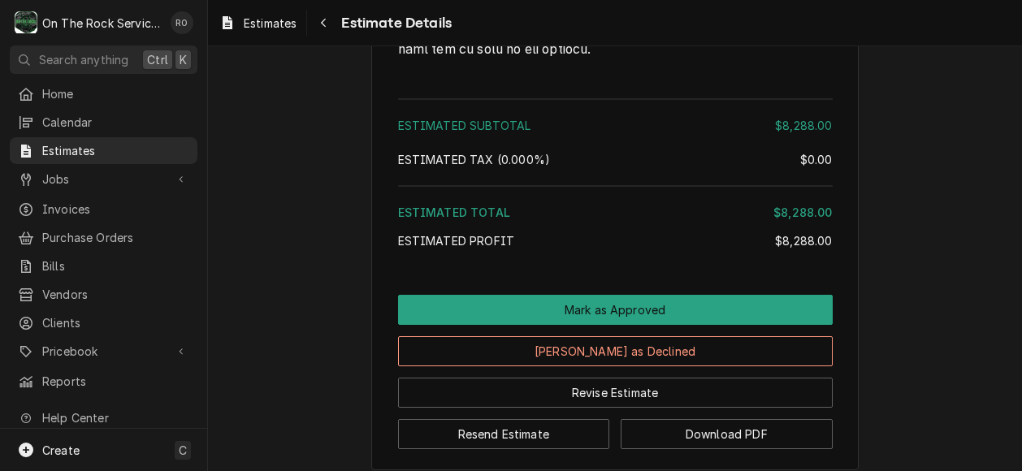
scroll to position [2704, 0]
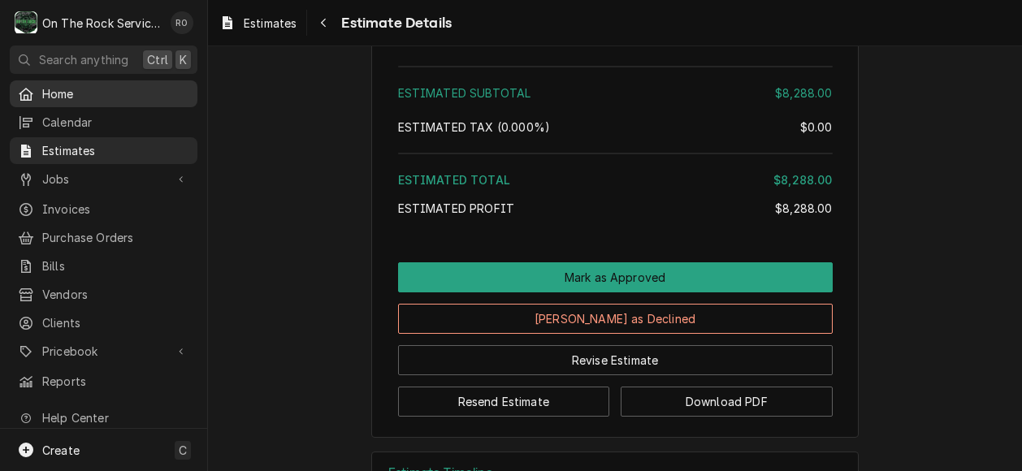
click at [81, 93] on span "Home" at bounding box center [115, 93] width 147 height 17
